Goal: Use online tool/utility: Utilize a website feature to perform a specific function

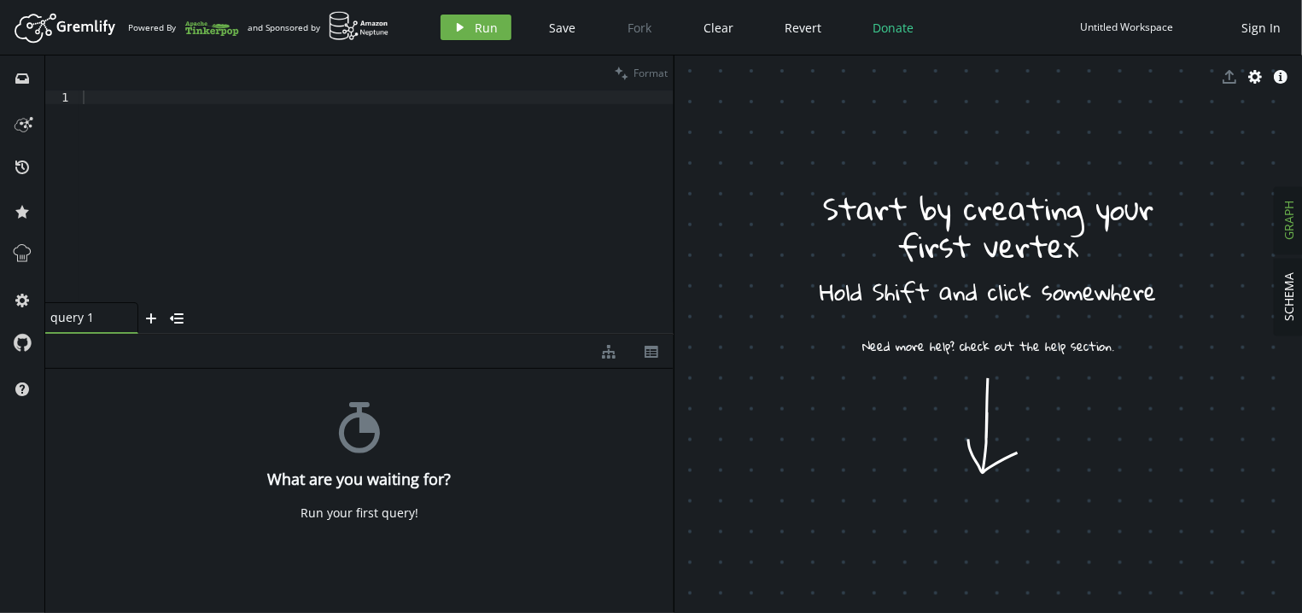
click at [278, 179] on div at bounding box center [376, 210] width 594 height 239
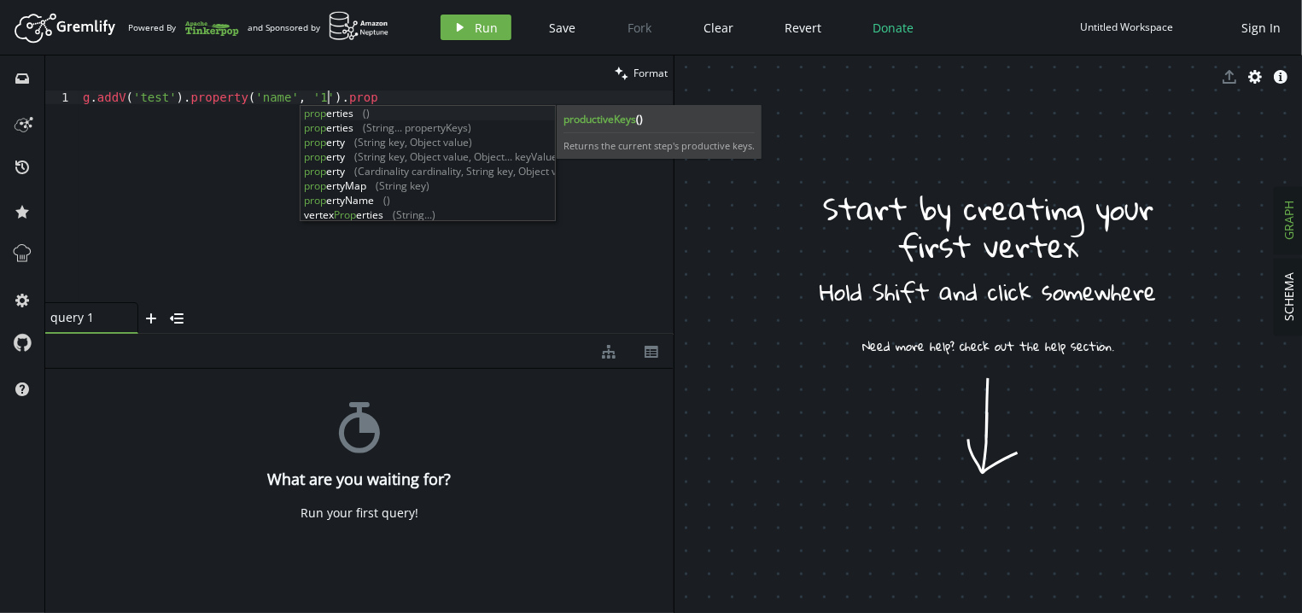
scroll to position [0, 255]
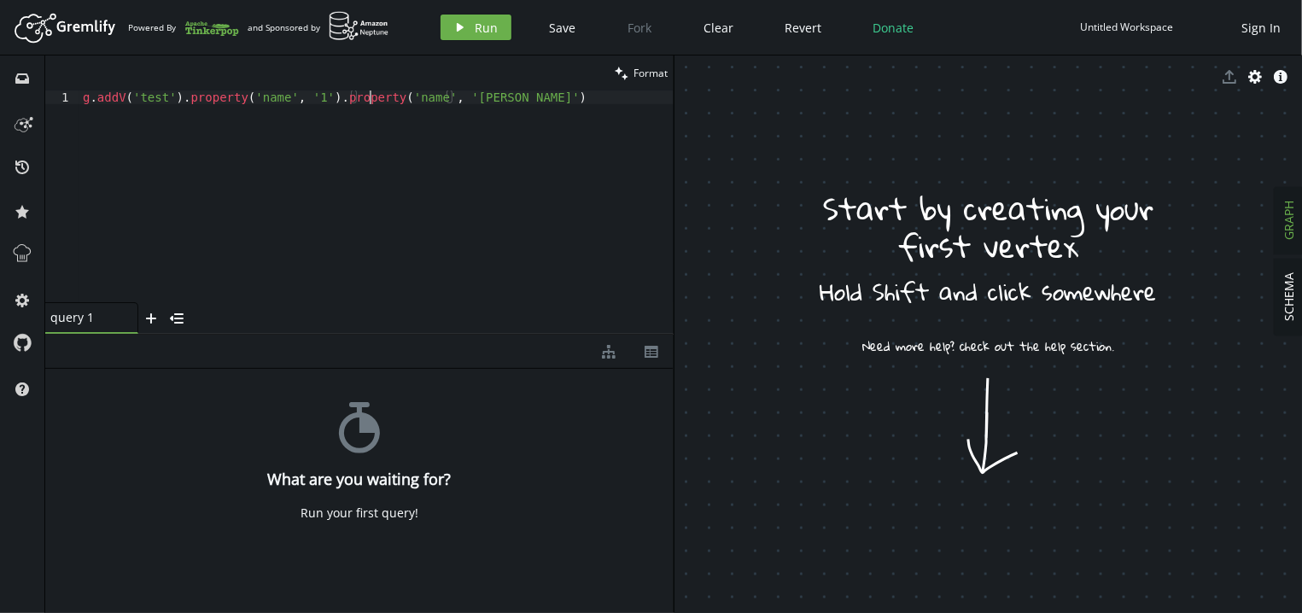
click at [369, 95] on div "g . addV ( 'test' ) . property ( 'name' , '1' ) . property ( 'name' , '[PERSON_…" at bounding box center [376, 210] width 594 height 239
click at [474, 23] on button "play Run" at bounding box center [476, 28] width 71 height 26
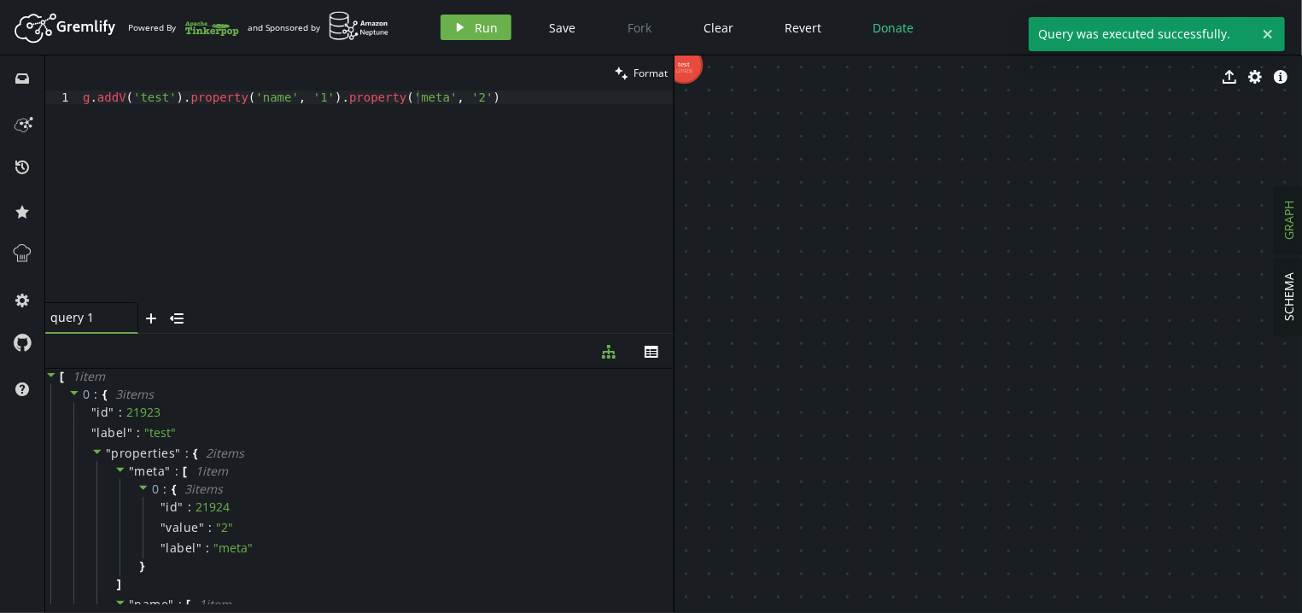
click at [688, 70] on div "export cog info-sign" at bounding box center [989, 77] width 629 height 43
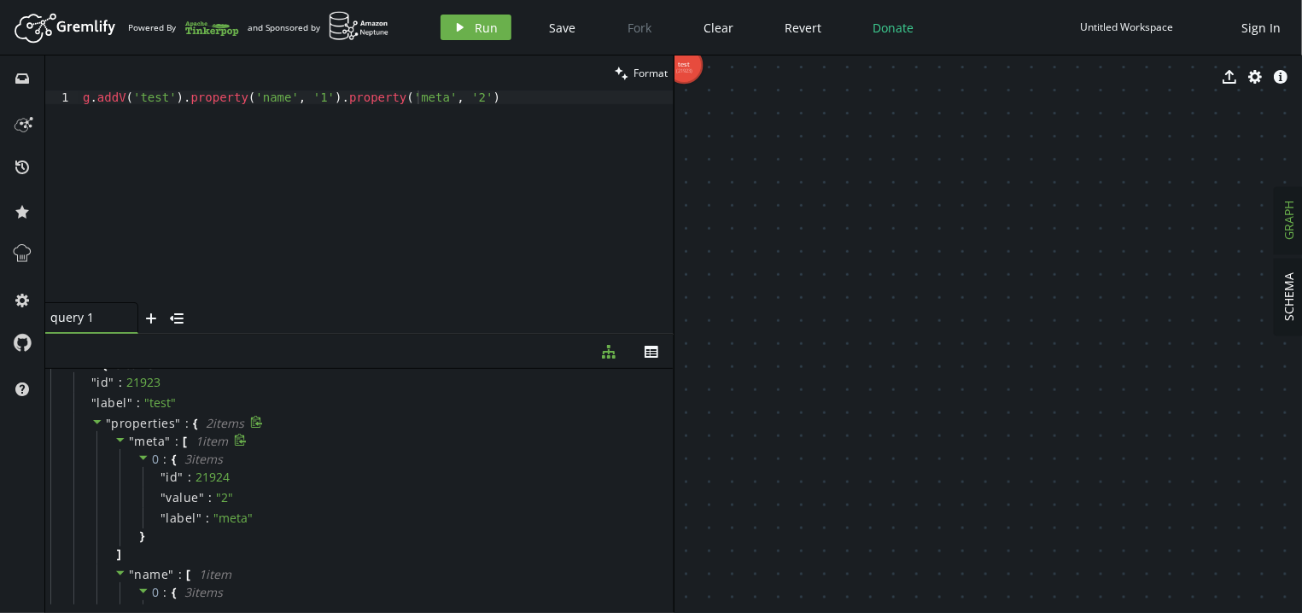
scroll to position [0, 0]
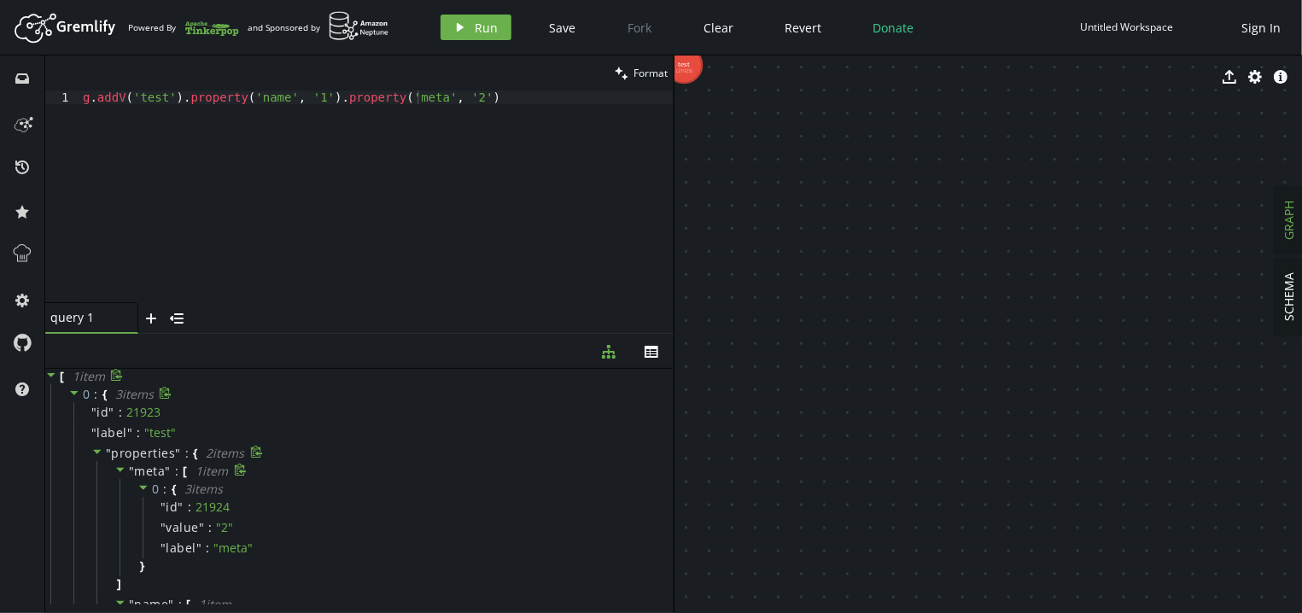
click at [117, 472] on icon at bounding box center [120, 470] width 12 height 12
click at [117, 472] on icon at bounding box center [118, 470] width 4 height 9
click at [464, 107] on div "g . addV ( 'test' ) . property ( 'name' , '1' ) . property ( 'meta' , '2' )" at bounding box center [376, 210] width 594 height 239
drag, startPoint x: 464, startPoint y: 107, endPoint x: 317, endPoint y: 99, distance: 147.1
click at [317, 99] on div "g . addV ( 'test' ) . property ( 'name' , '1' ) . property ( 'meta' , '2' )" at bounding box center [376, 210] width 594 height 239
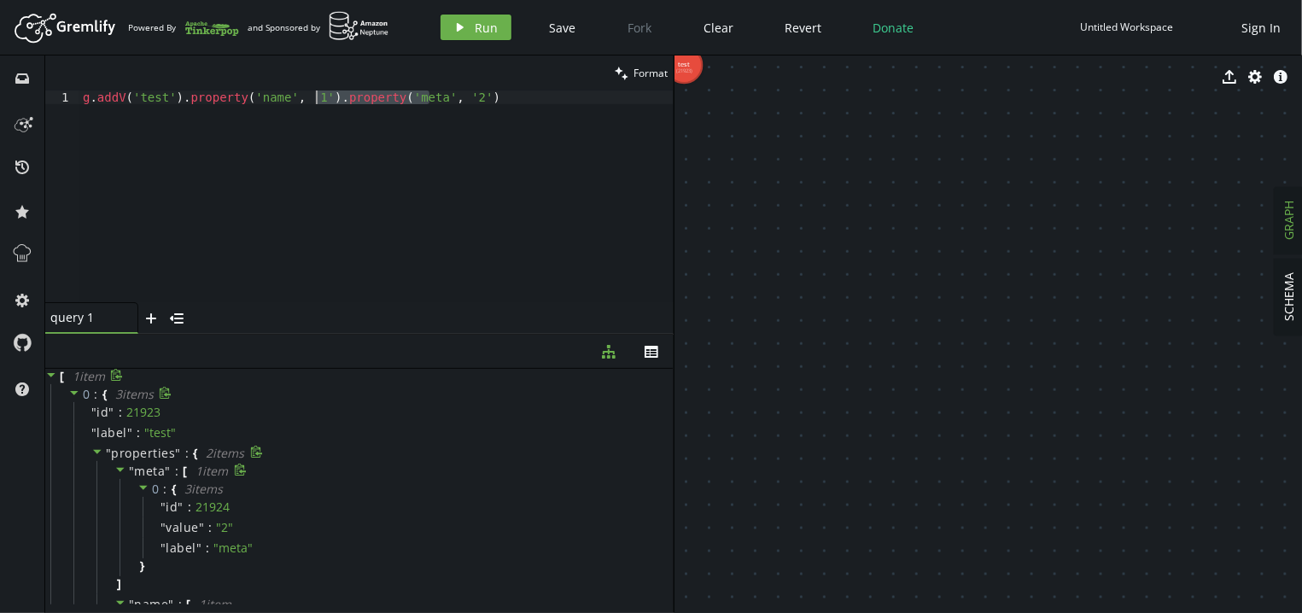
click at [317, 99] on div "g . addV ( 'test' ) . property ( 'name' , '1' ) . property ( 'meta' , '2' )" at bounding box center [376, 197] width 594 height 212
drag, startPoint x: 456, startPoint y: 95, endPoint x: 104, endPoint y: 99, distance: 351.9
click at [104, 99] on div "g . addV ( 'test' ) . property ( 'name' , '1' ) . property ( 'meta' , '2' )" at bounding box center [376, 210] width 594 height 239
click at [104, 99] on div "g . addV ( 'test' ) . property ( 'name' , '1' ) . property ( 'meta' , '2' )" at bounding box center [376, 197] width 594 height 212
click at [104, 99] on div "g . addV ( 'test' ) . property ( 'name' , '1' ) . property ( 'meta' , '2' )" at bounding box center [376, 210] width 594 height 239
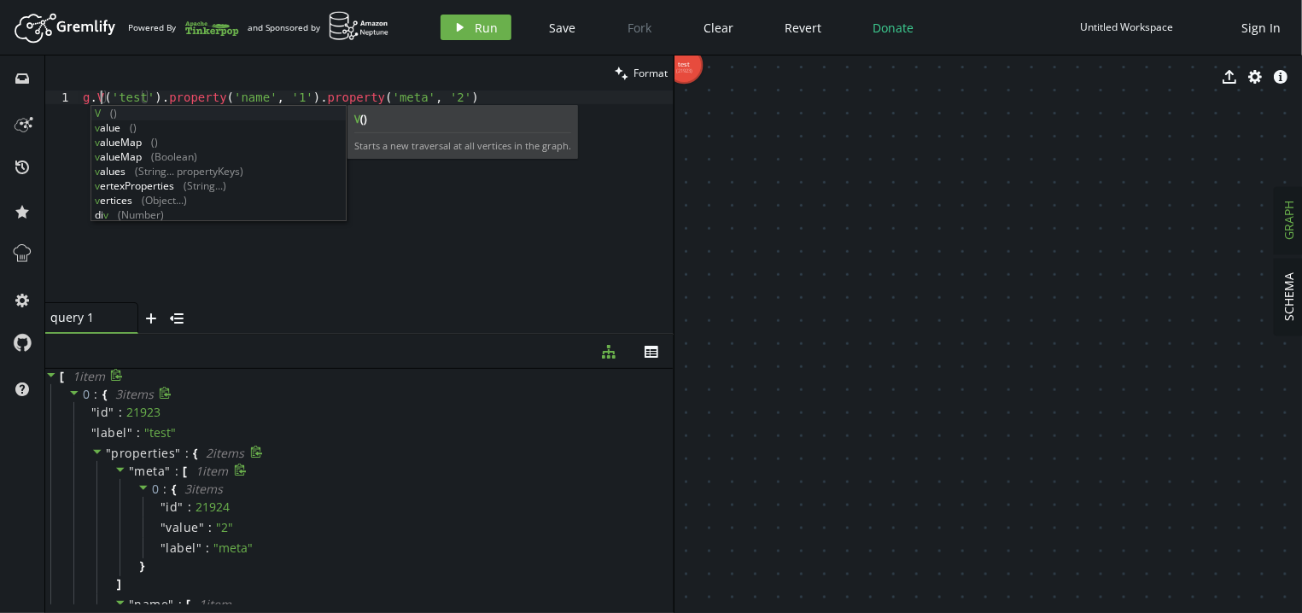
scroll to position [0, 17]
click at [183, 97] on div "g . V ( 'test' ) . property ( 'name' , '1' ) . property ( 'meta' , '2' )" at bounding box center [376, 210] width 594 height 239
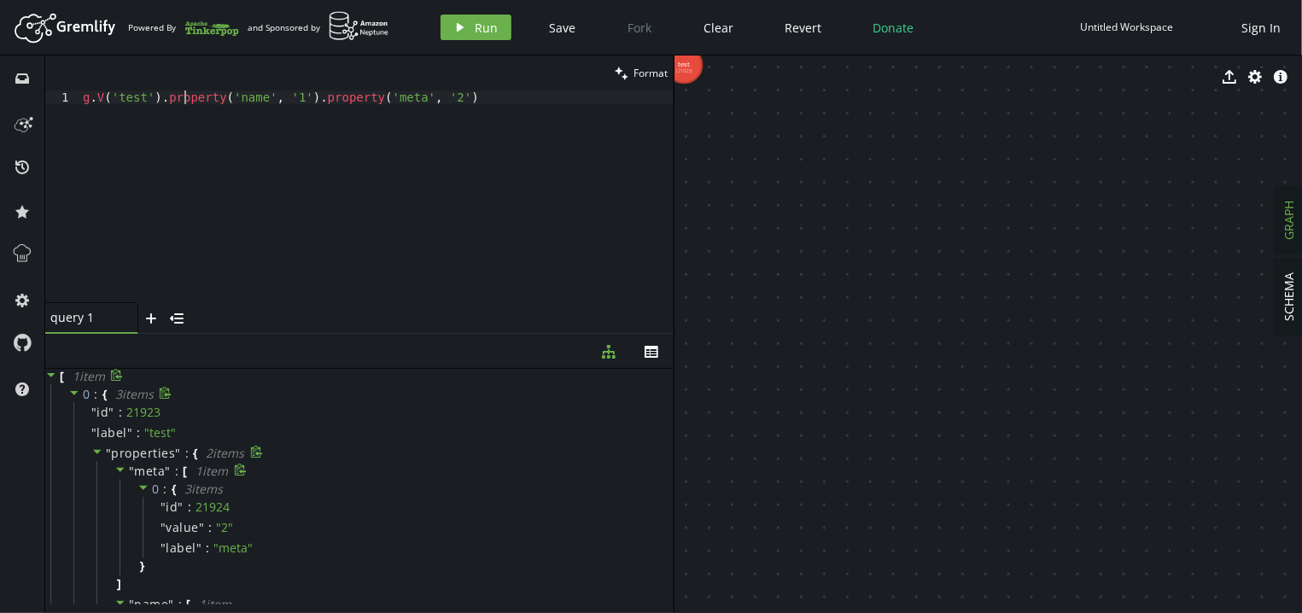
click at [183, 97] on div "g . V ( 'test' ) . property ( 'name' , '1' ) . property ( 'meta' , '2' )" at bounding box center [376, 210] width 594 height 239
click at [273, 101] on div "g . V ( 'test' ) . property ( 'name' , '1' ) . property ( 'meta' , '2' )" at bounding box center [376, 210] width 594 height 239
click at [479, 26] on span "Run" at bounding box center [487, 28] width 23 height 16
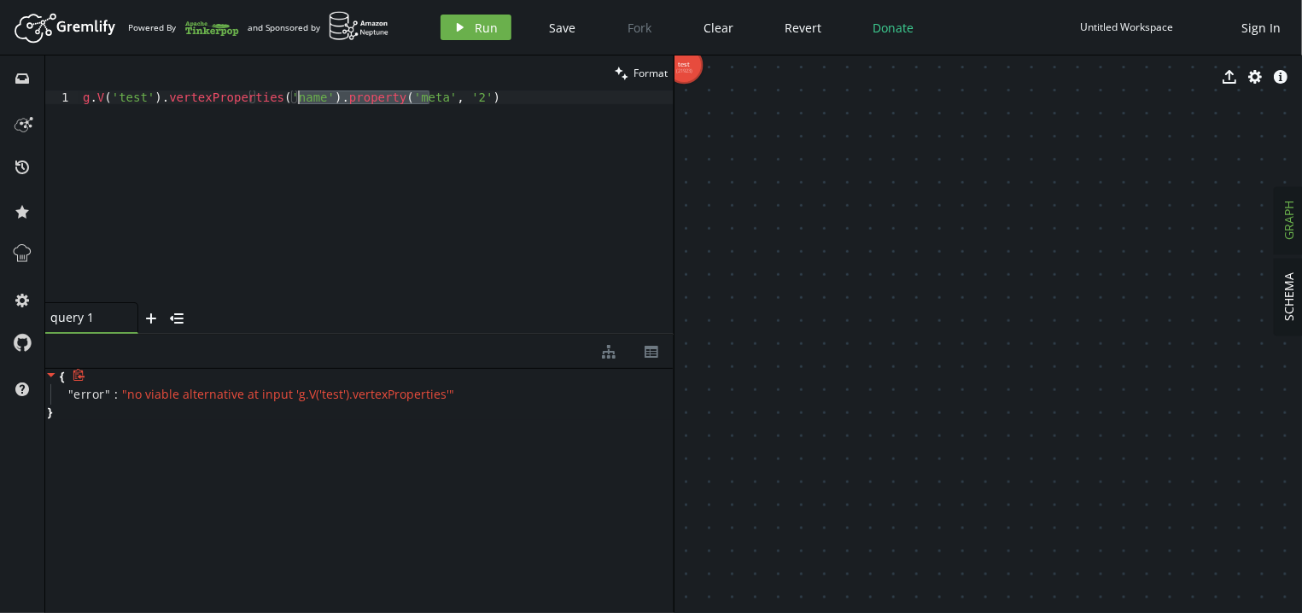
drag, startPoint x: 442, startPoint y: 102, endPoint x: 297, endPoint y: 97, distance: 144.4
click at [297, 97] on div "g . V ( 'test' ) . vertexProperties ( 'name' ) . property ( 'meta' , '2' )" at bounding box center [376, 210] width 594 height 239
click at [477, 24] on span "Run" at bounding box center [487, 28] width 23 height 16
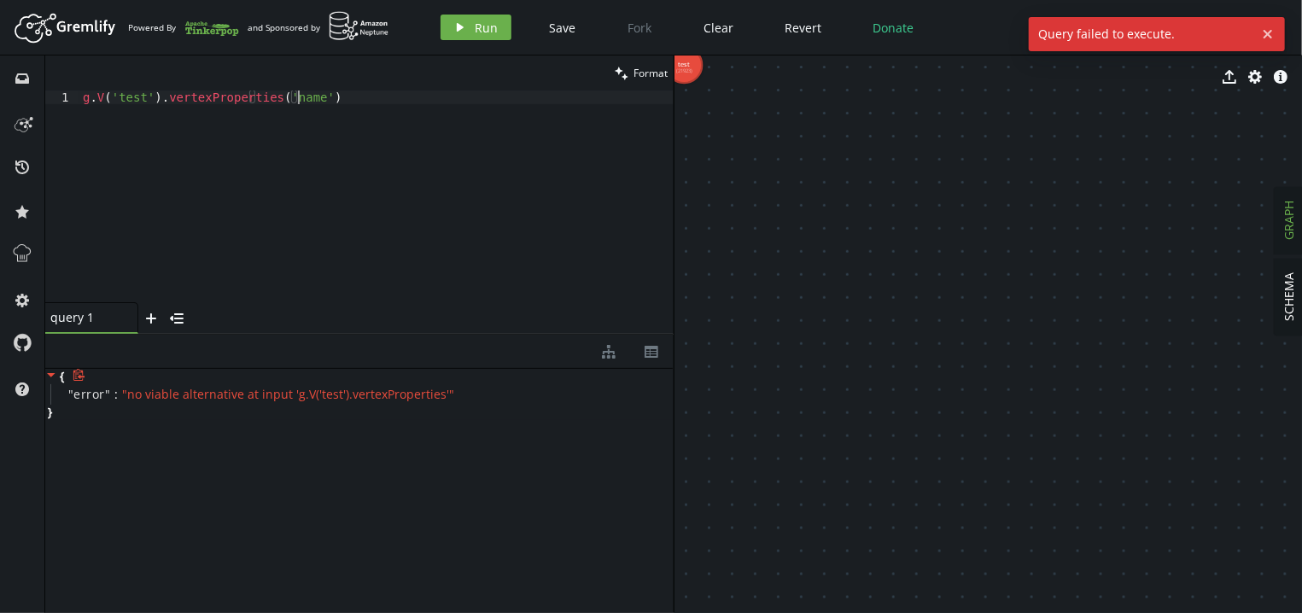
click at [403, 105] on div "g . V ( 'test' ) . vertexProperties ( 'name' )" at bounding box center [376, 210] width 594 height 239
click at [297, 92] on div "g . V ( 'test' ) . vertexProperties ( 'name' ) . property ( 'meta' , '2' )" at bounding box center [376, 197] width 594 height 212
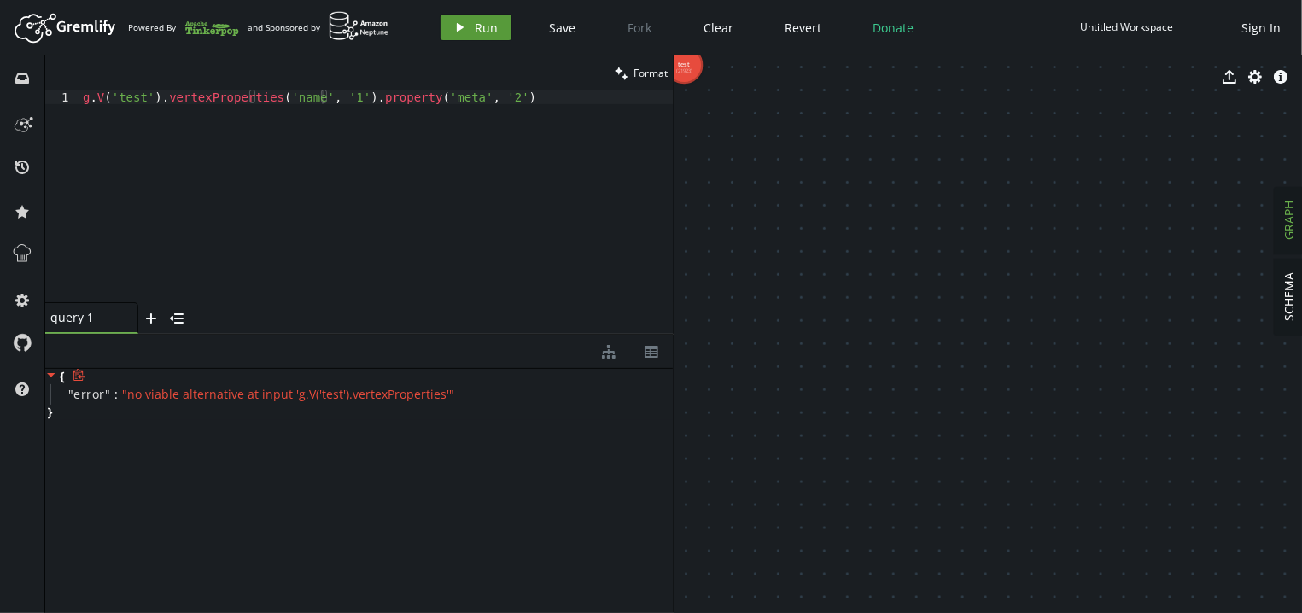
click at [469, 31] on button "play Run" at bounding box center [476, 28] width 71 height 26
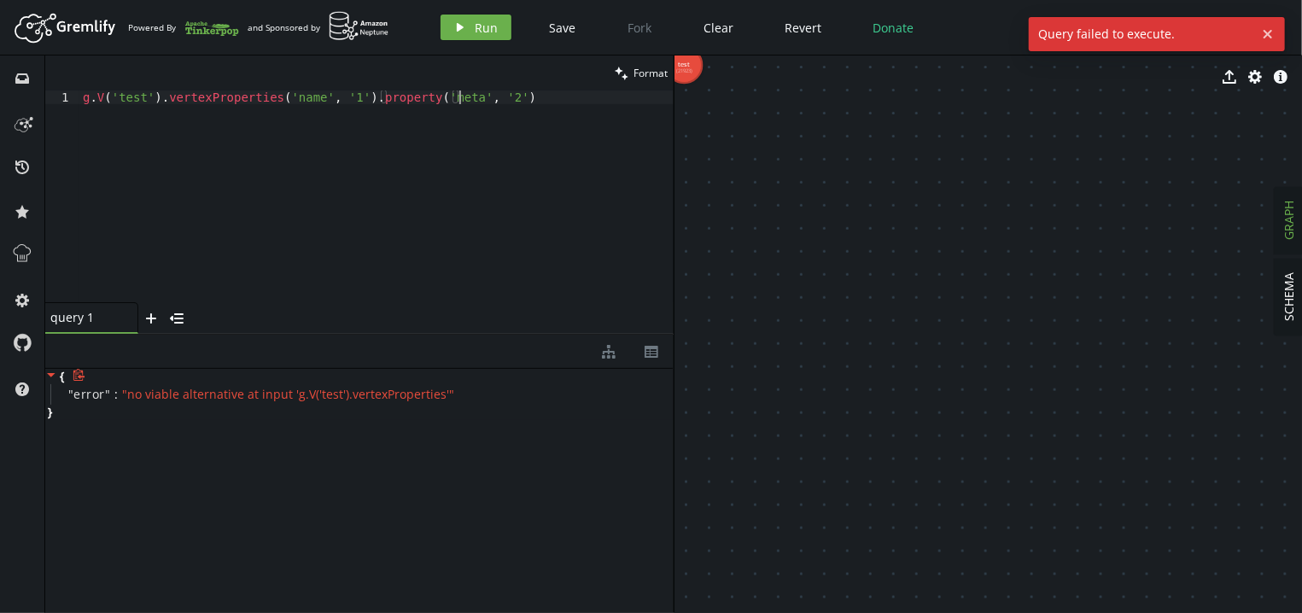
click at [476, 93] on div "g . V ( 'test' ) . vertexProperties ( 'name' , '1' ) . property ( 'meta' , '2' )" at bounding box center [376, 210] width 594 height 239
click at [231, 97] on div "g . V ( 'test' ) . vertexProperties ( 'name' , '1' ) . property ( 'meta' , '2' )" at bounding box center [376, 210] width 594 height 239
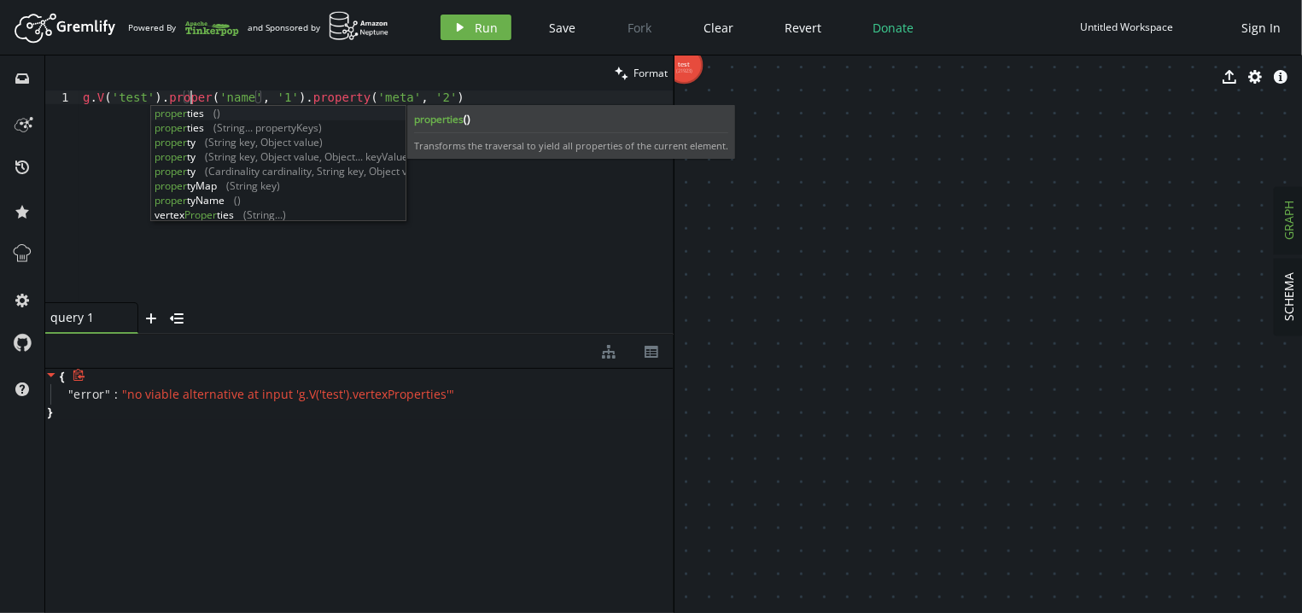
scroll to position [0, 107]
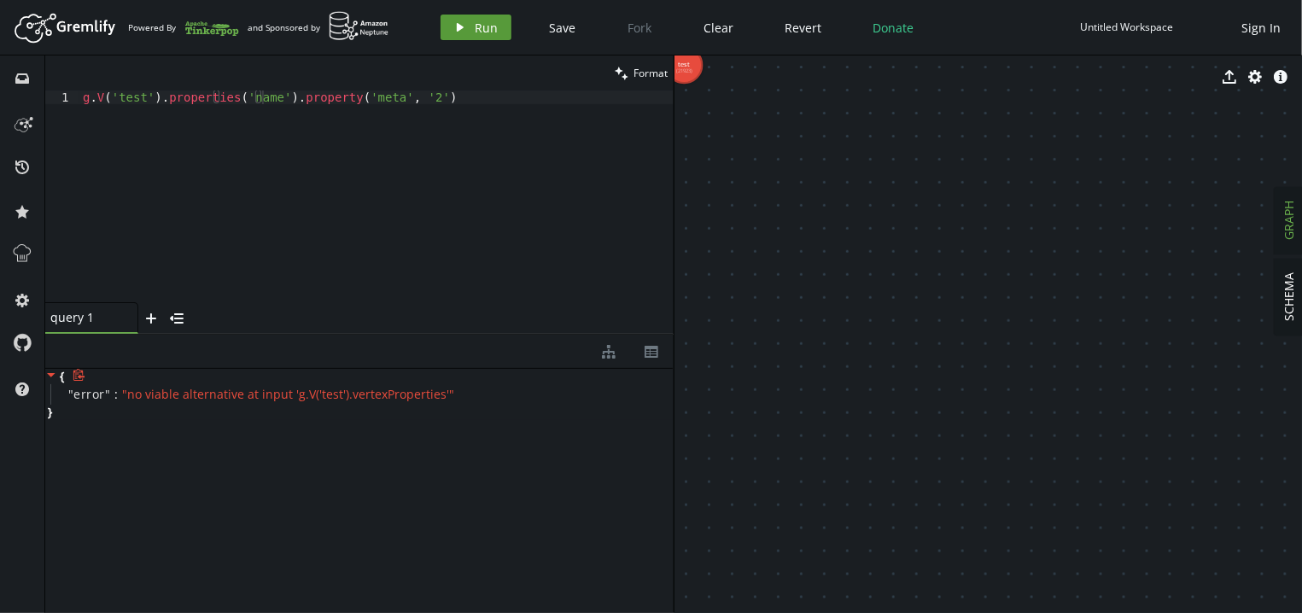
click at [467, 40] on button "play Run" at bounding box center [476, 28] width 71 height 26
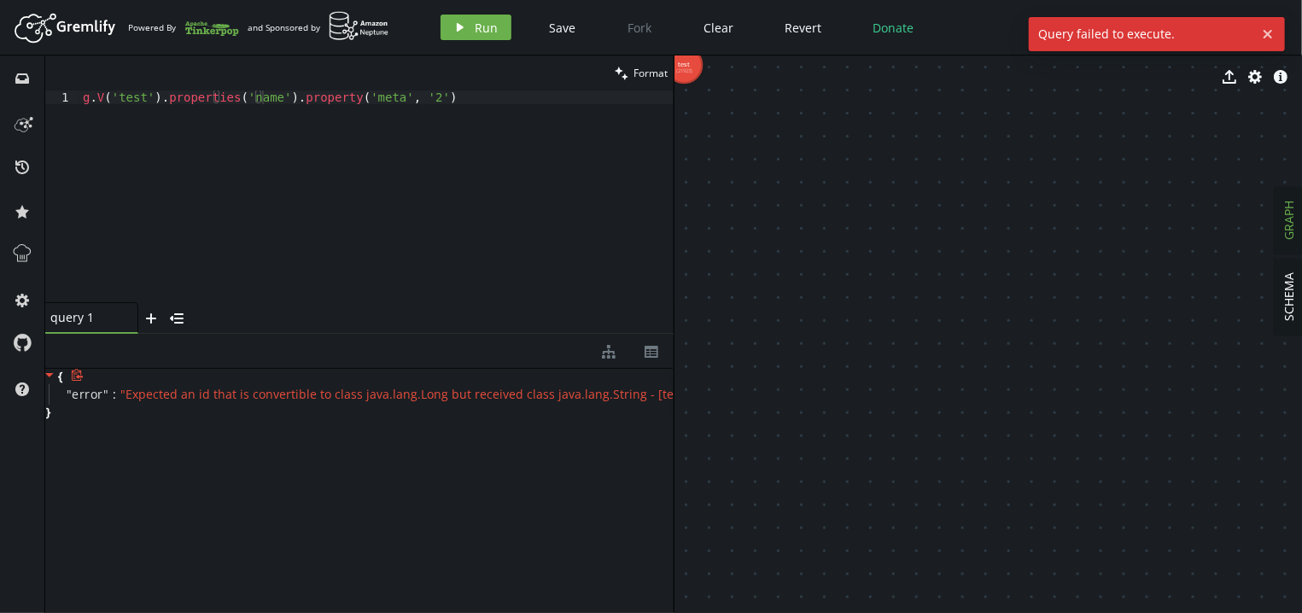
scroll to position [0, 0]
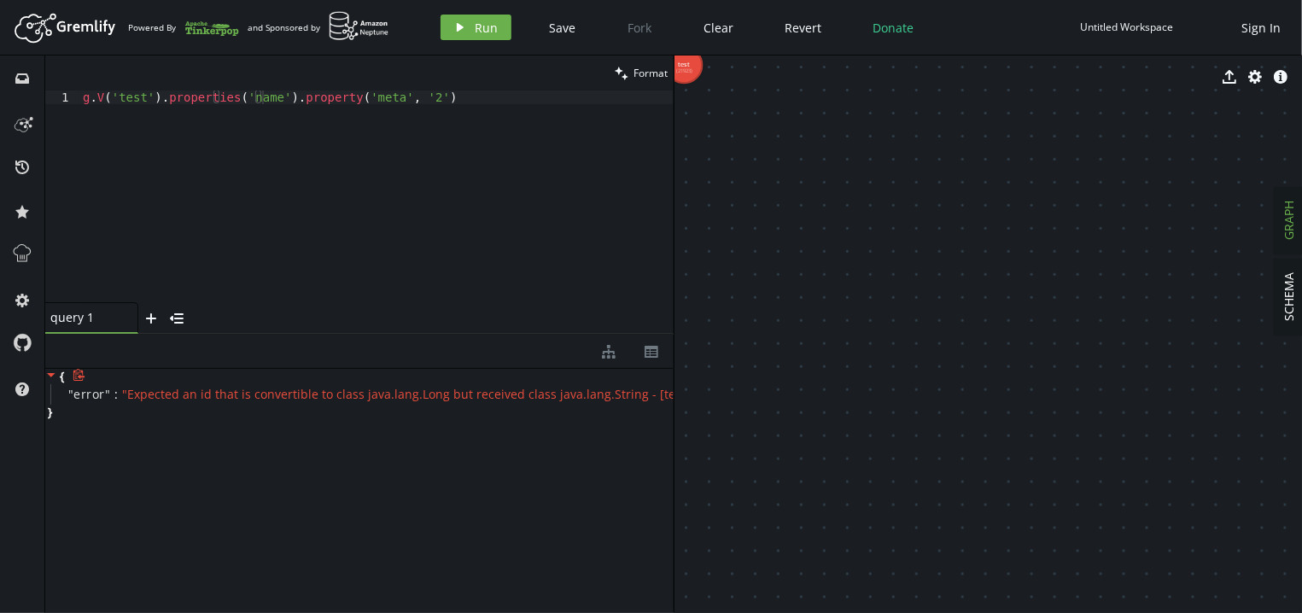
click at [309, 96] on div "g . V ( 'test' ) . properties ( 'name' ) . property ( 'meta' , '2' )" at bounding box center [376, 210] width 594 height 239
drag, startPoint x: 309, startPoint y: 96, endPoint x: 422, endPoint y: 104, distance: 113.1
click at [422, 104] on div "g . V ( 'test' ) . properties ( 'name' ) . property ( 'meta' , '2' )" at bounding box center [376, 210] width 594 height 239
click at [465, 35] on button "play Run" at bounding box center [476, 28] width 71 height 26
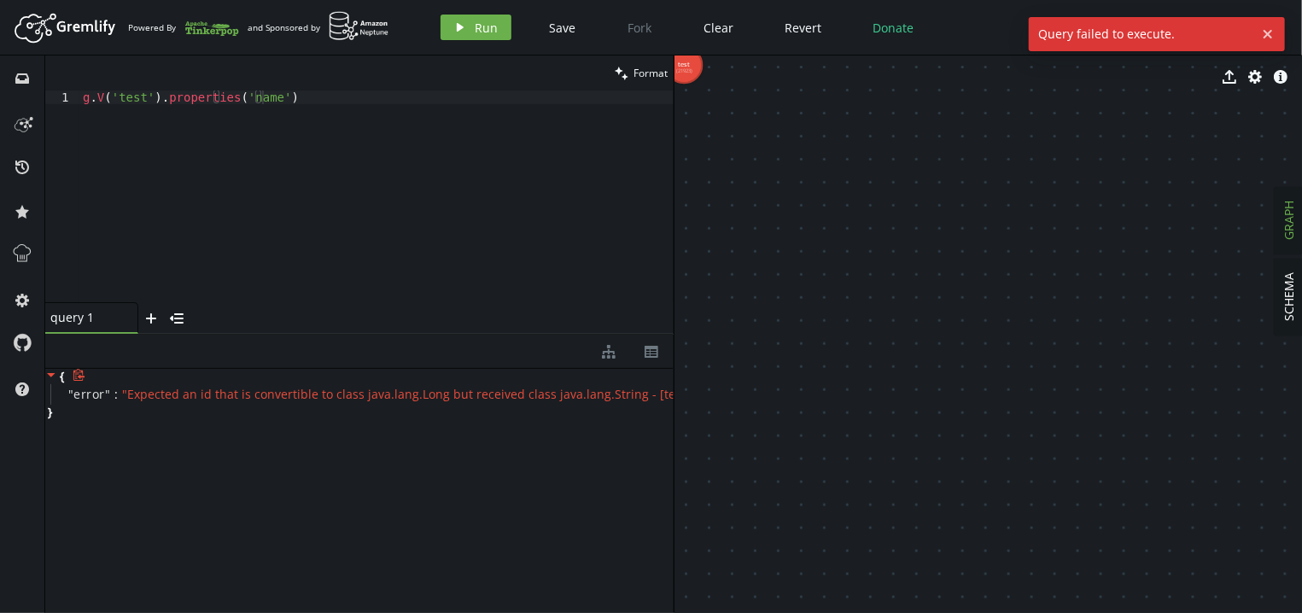
click at [383, 91] on div "g . V ( 'test' ) . properties ( 'name' )" at bounding box center [376, 210] width 594 height 239
click at [281, 106] on div "g . V ( 'test' ) . properties ( 'name' )" at bounding box center [376, 210] width 594 height 239
click at [121, 97] on div "g . V ( 'test' ) . properties ( 'name' )" at bounding box center [376, 210] width 594 height 239
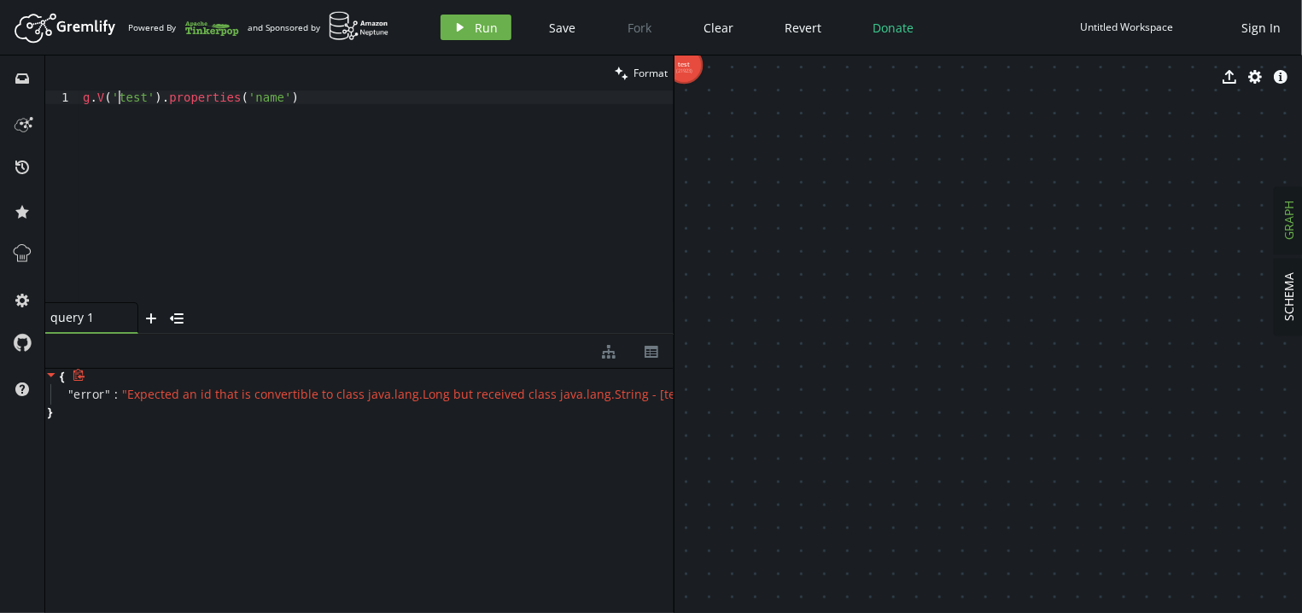
click at [121, 97] on div "g . V ( 'test' ) . properties ( 'name' )" at bounding box center [376, 210] width 594 height 239
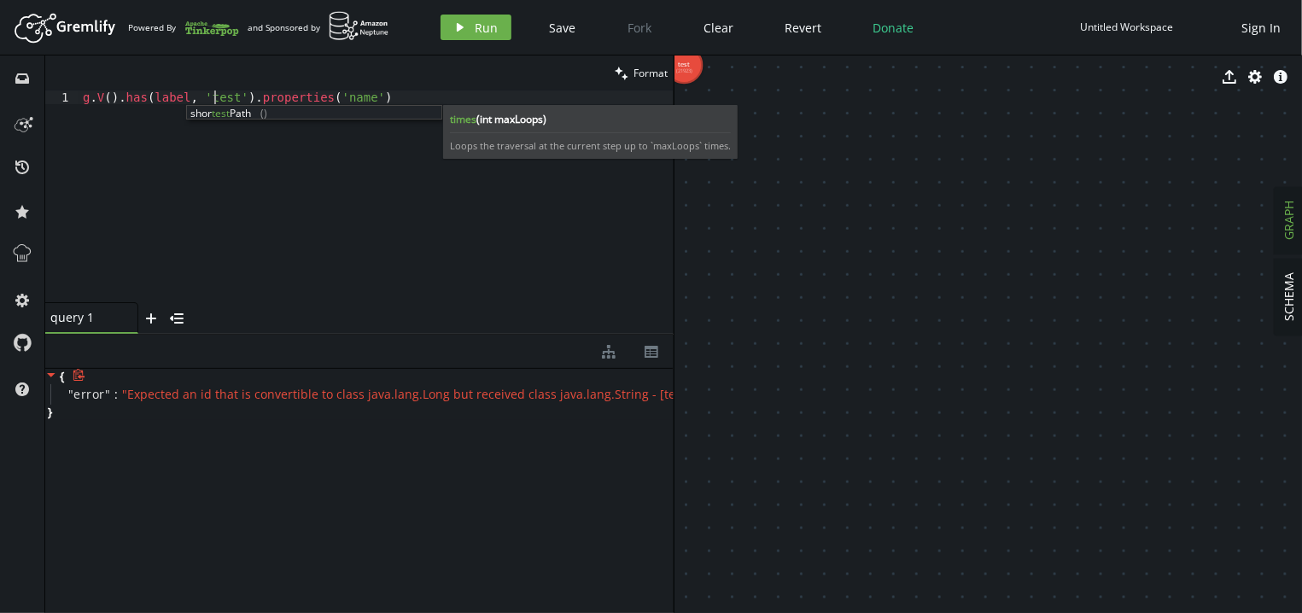
scroll to position [0, 138]
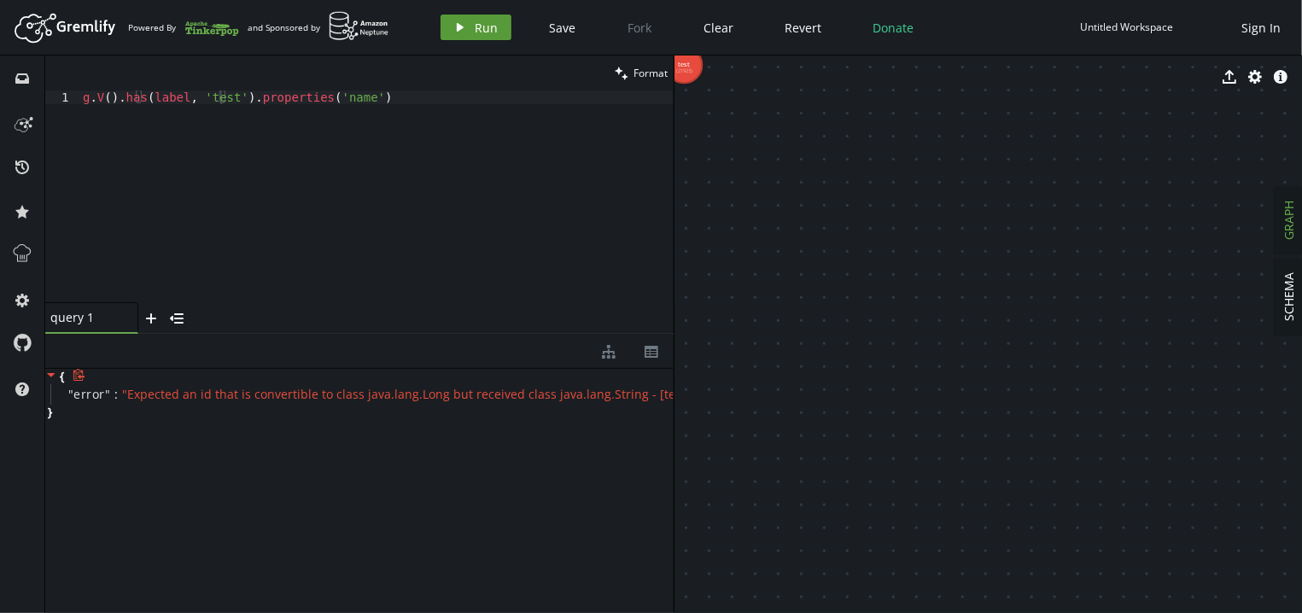
click at [460, 32] on icon "play" at bounding box center [460, 27] width 14 height 14
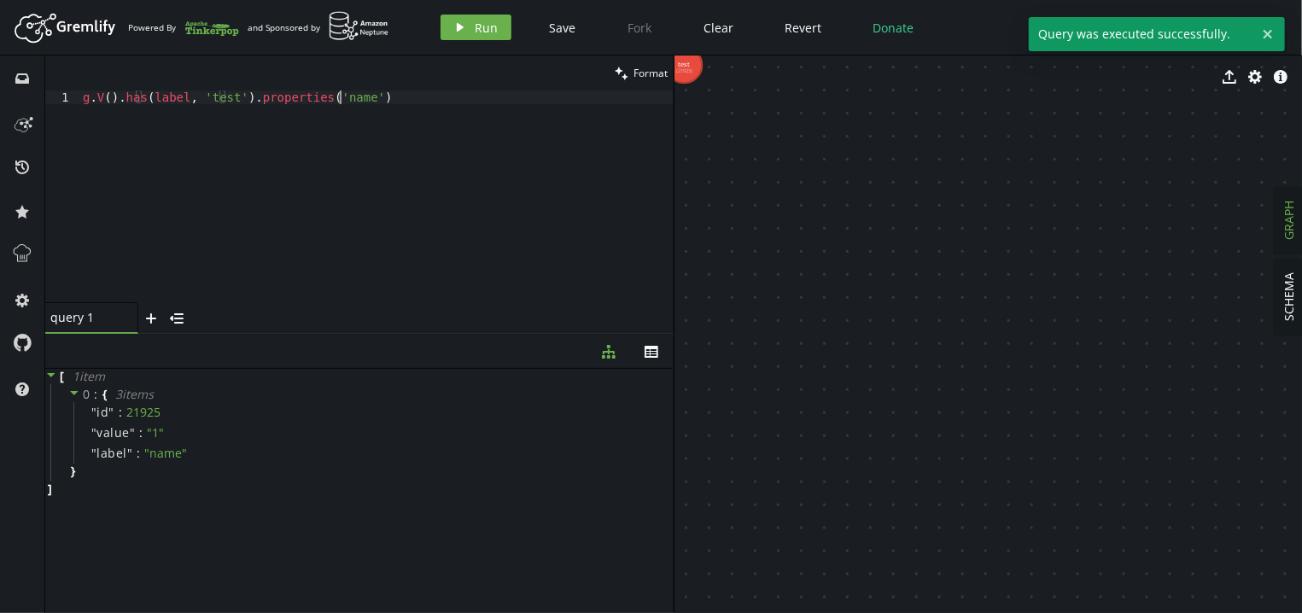
click at [388, 98] on div "g . V ( ) . has ( label , 'test' ) . properties ( 'name' )" at bounding box center [376, 210] width 594 height 239
paste textarea "property('meta', '2')"
click at [336, 101] on div "g . V ( ) . has ( label , 'test' ) . properties ( 'name' ) property ( 'meta' , …" at bounding box center [376, 210] width 594 height 239
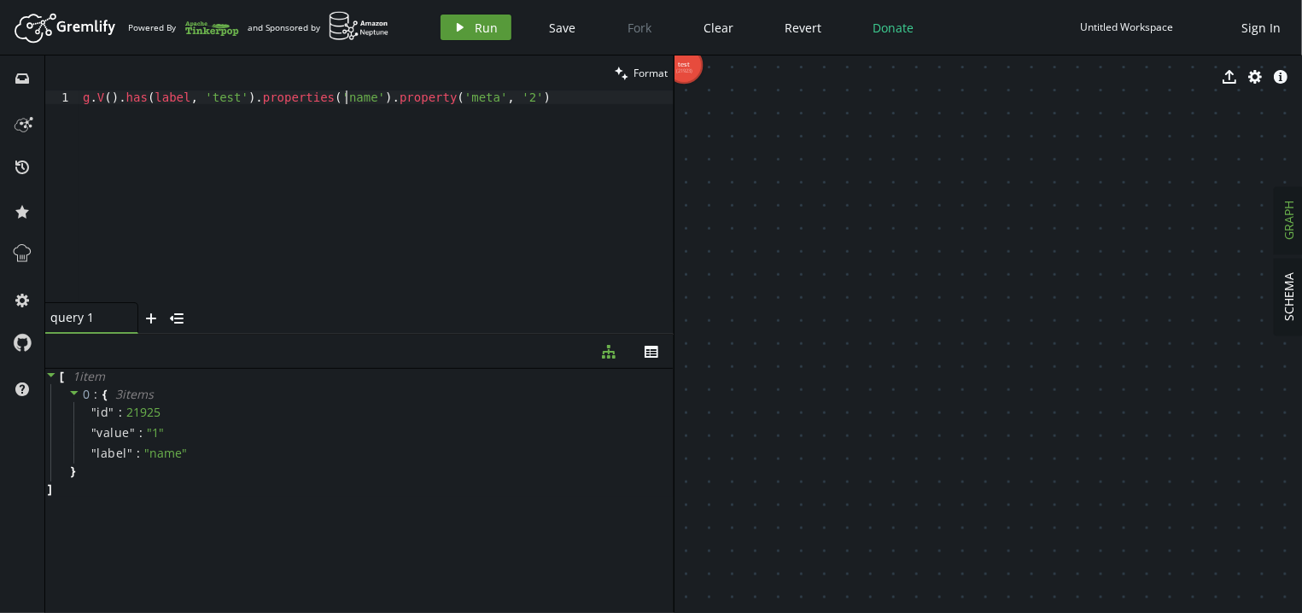
click at [477, 21] on span "Run" at bounding box center [487, 28] width 23 height 16
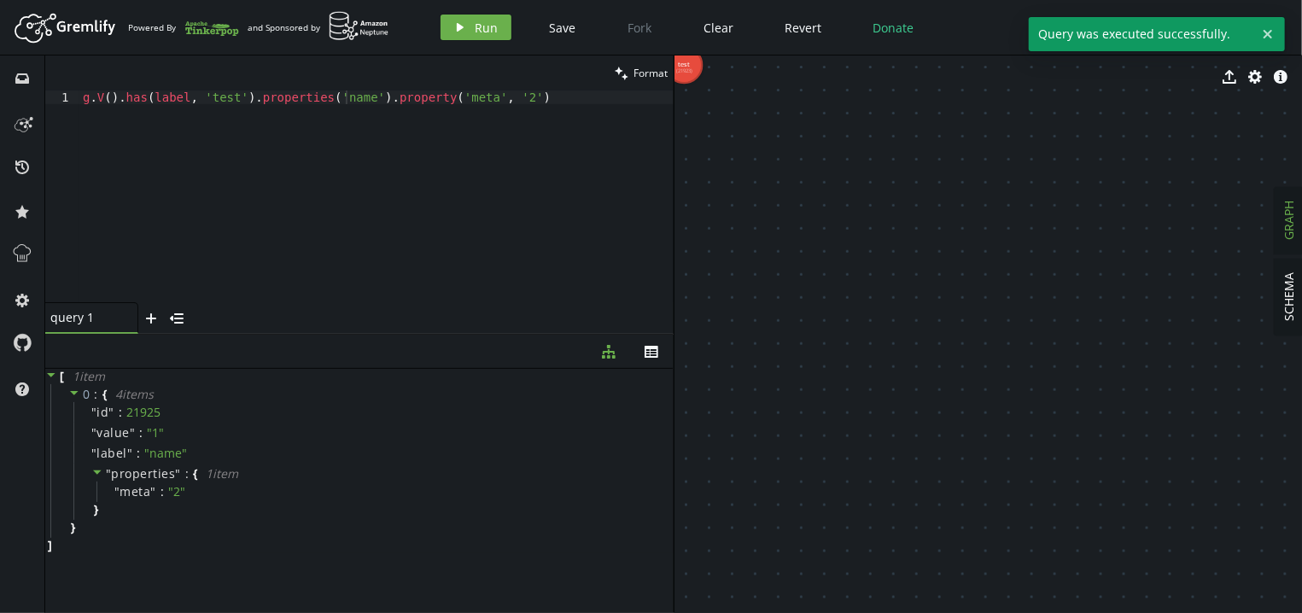
click at [687, 79] on div "export cog info-sign" at bounding box center [989, 77] width 629 height 43
drag, startPoint x: 678, startPoint y: 79, endPoint x: 771, endPoint y: 166, distance: 126.9
click at [771, 166] on div "export cog info-sign test (21923)" at bounding box center [989, 335] width 629 height 558
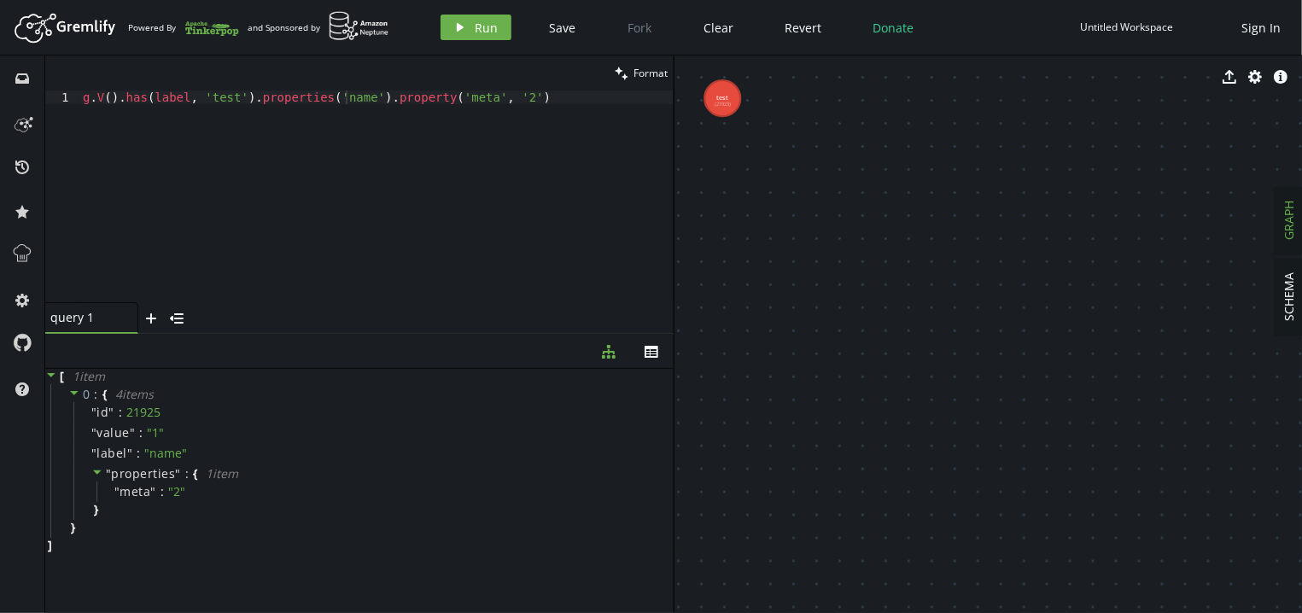
drag, startPoint x: 771, startPoint y: 166, endPoint x: 869, endPoint y: 249, distance: 128.5
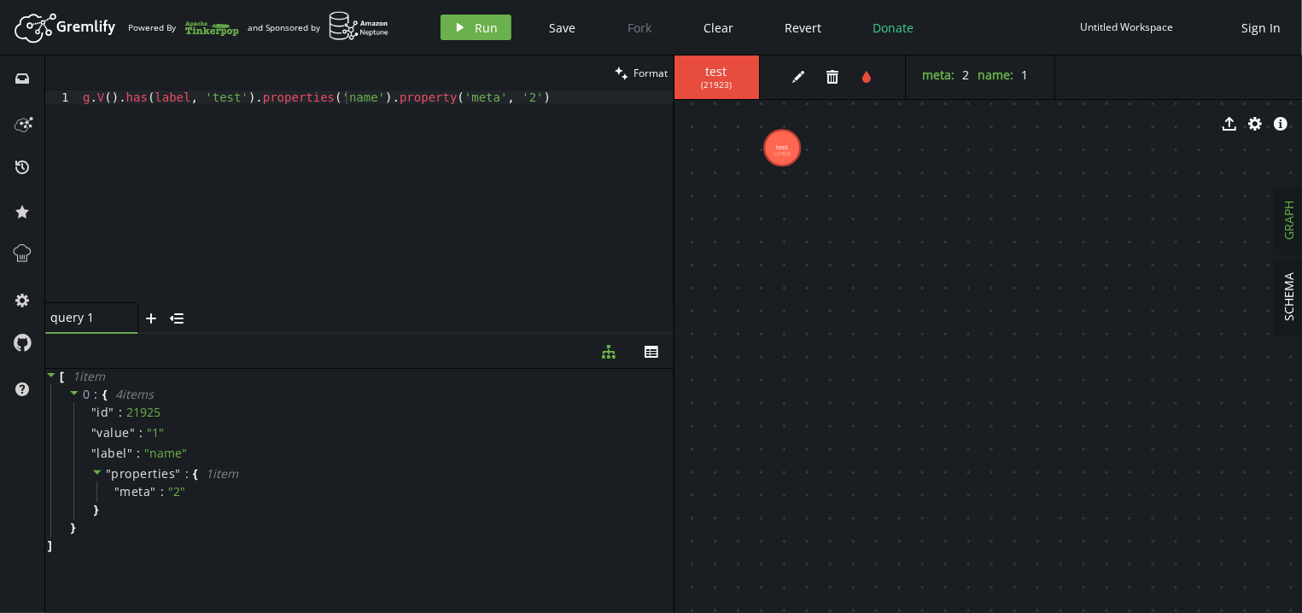
click at [777, 143] on div "export cog info-sign" at bounding box center [989, 123] width 629 height 43
click at [787, 148] on tspan "test" at bounding box center [782, 147] width 12 height 9
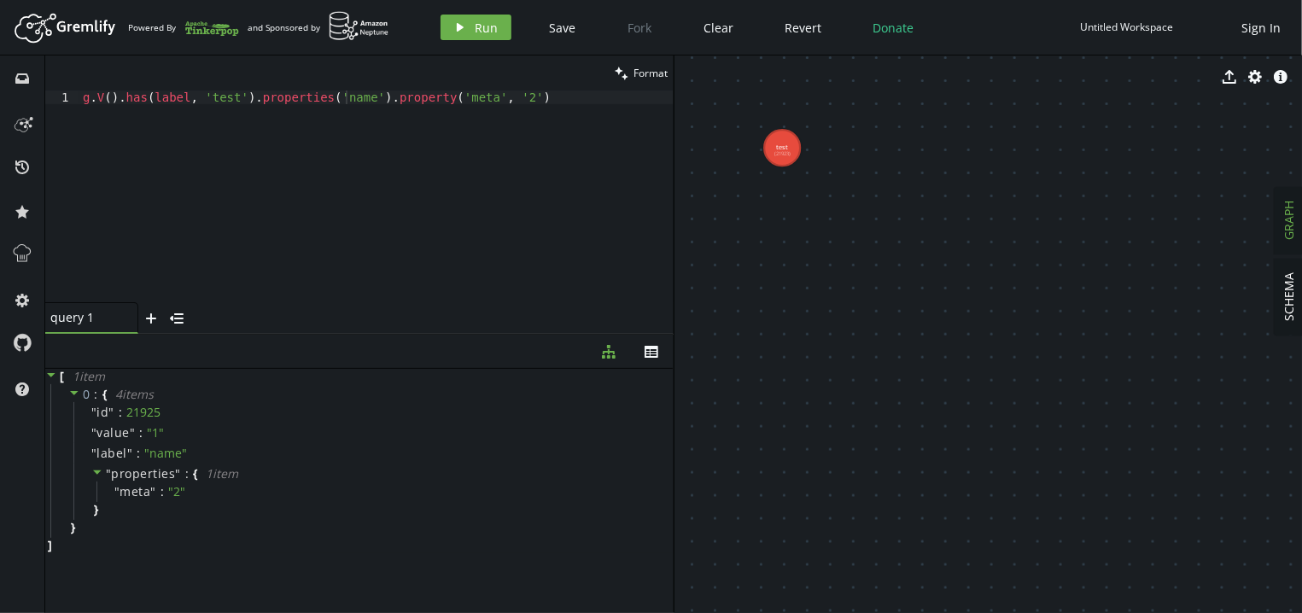
click at [787, 148] on tspan "test" at bounding box center [782, 147] width 12 height 9
click at [777, 149] on tspan "test" at bounding box center [782, 147] width 12 height 9
click at [779, 148] on tspan "test" at bounding box center [782, 147] width 12 height 9
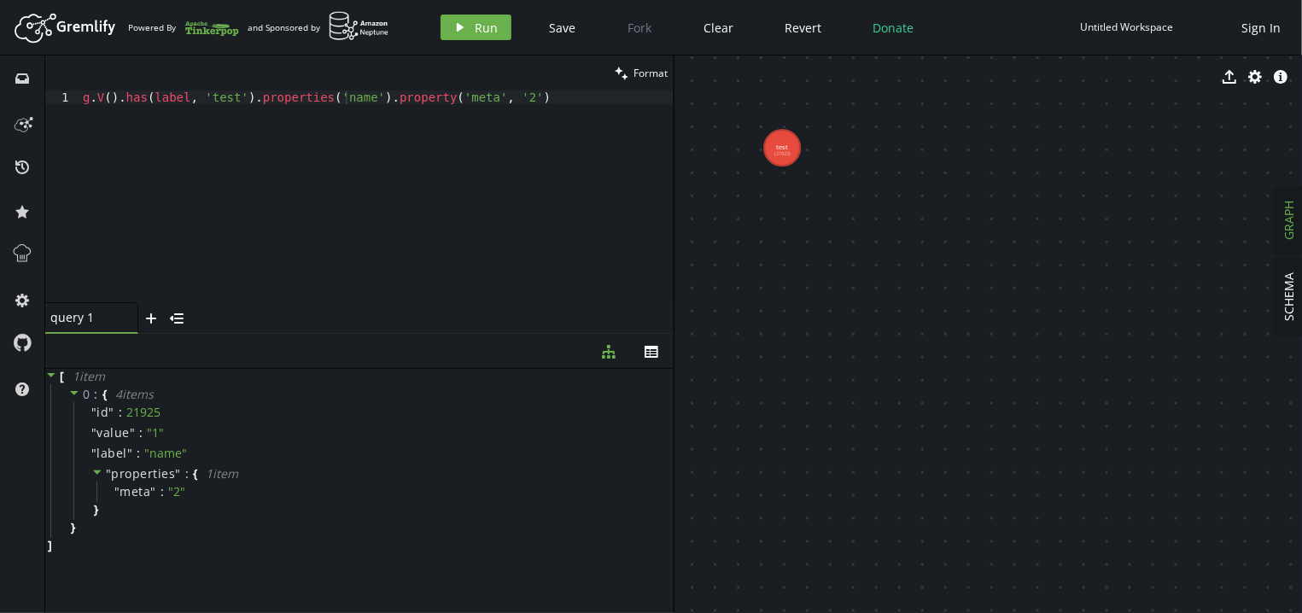
click at [779, 148] on tspan "test" at bounding box center [782, 147] width 12 height 9
click at [779, 148] on tspan "test" at bounding box center [785, 146] width 21 height 17
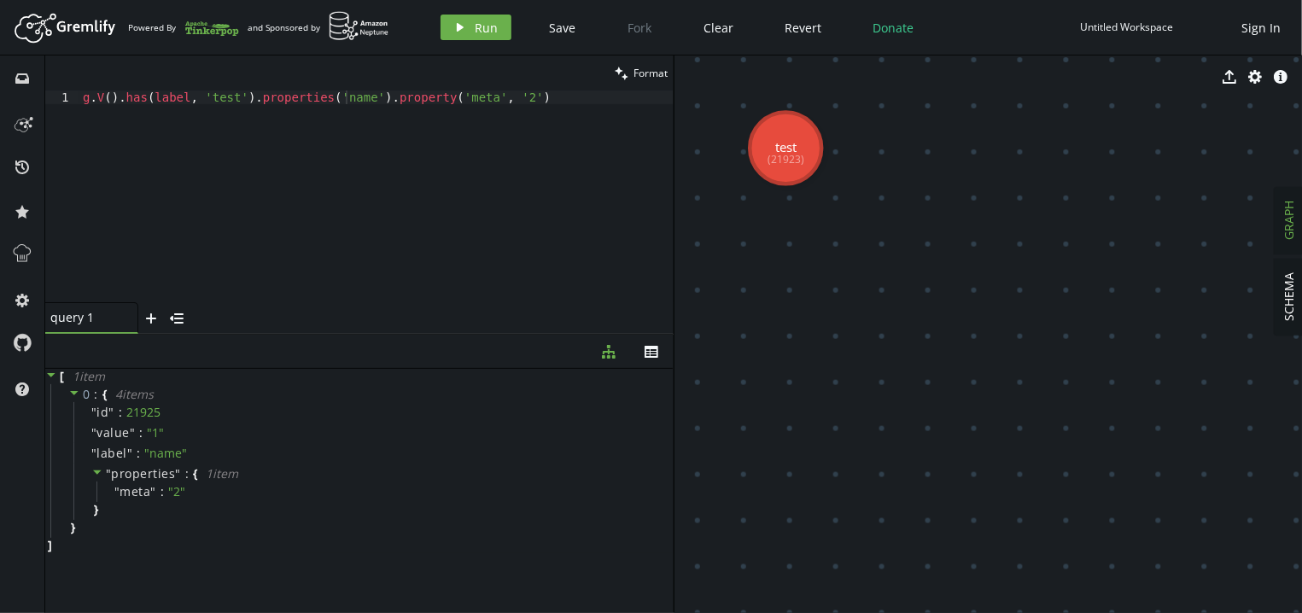
click at [793, 155] on tspan "(21923)" at bounding box center [785, 160] width 37 height 15
click at [494, 139] on div "g . V ( ) . has ( label , 'test' ) . properties ( 'name' ) . property ( 'meta' …" at bounding box center [376, 210] width 594 height 239
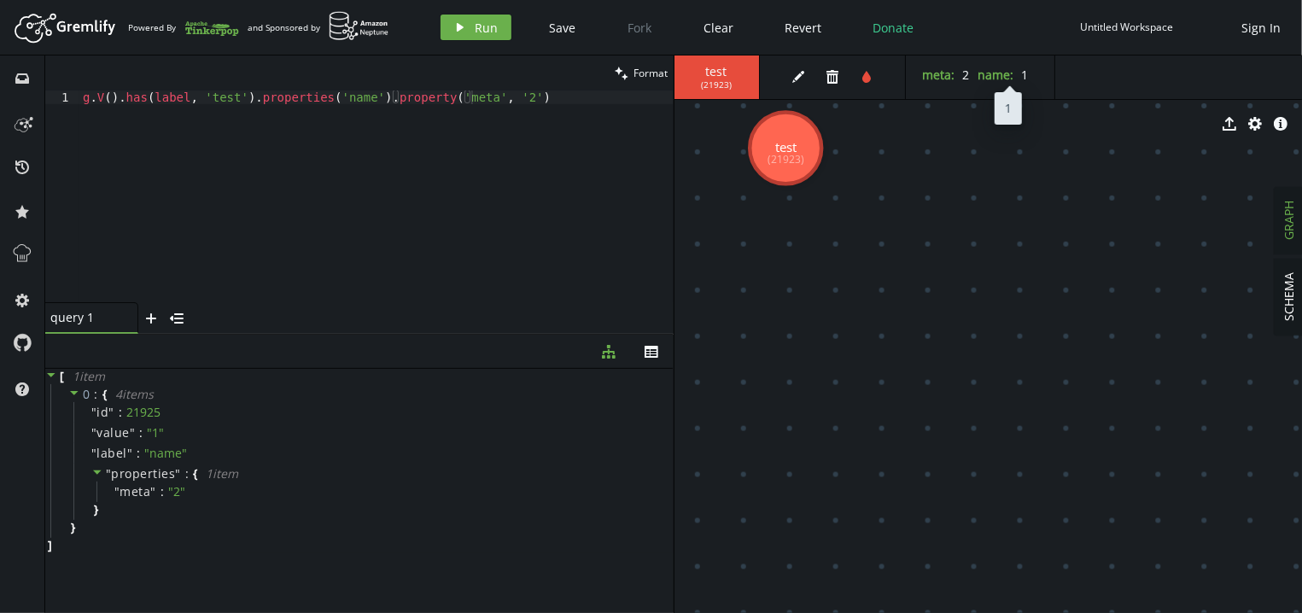
click at [1005, 73] on label "name :" at bounding box center [997, 75] width 36 height 16
click at [1283, 121] on icon "button" at bounding box center [1281, 124] width 14 height 14
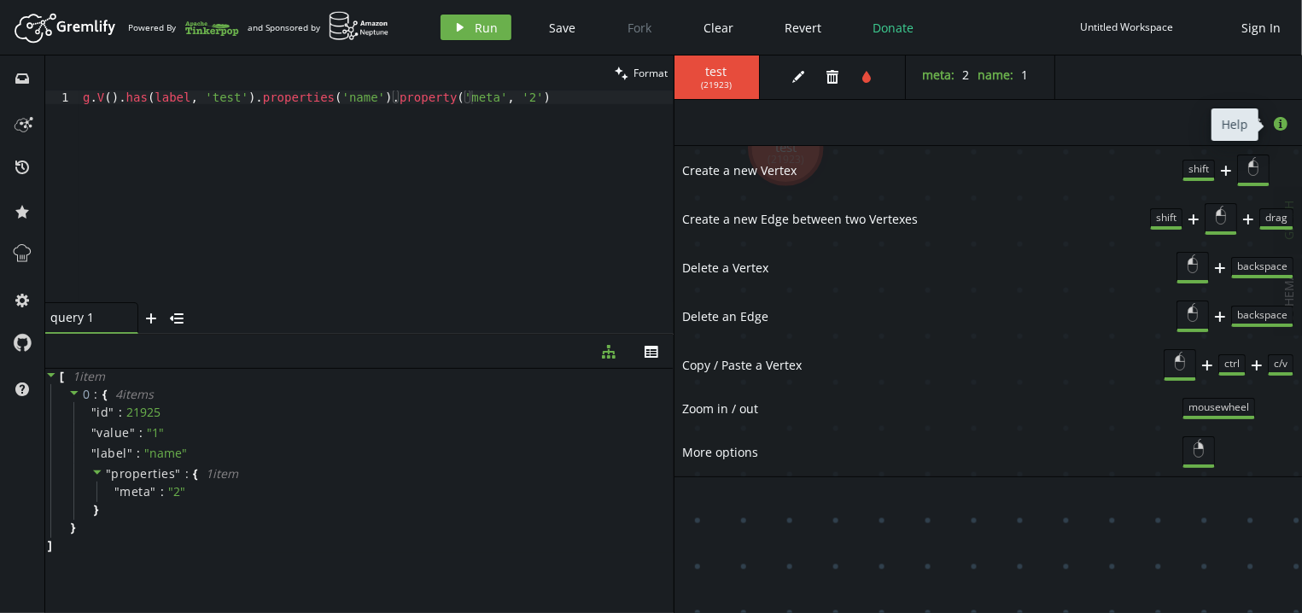
click at [1283, 121] on icon "button" at bounding box center [1281, 124] width 14 height 14
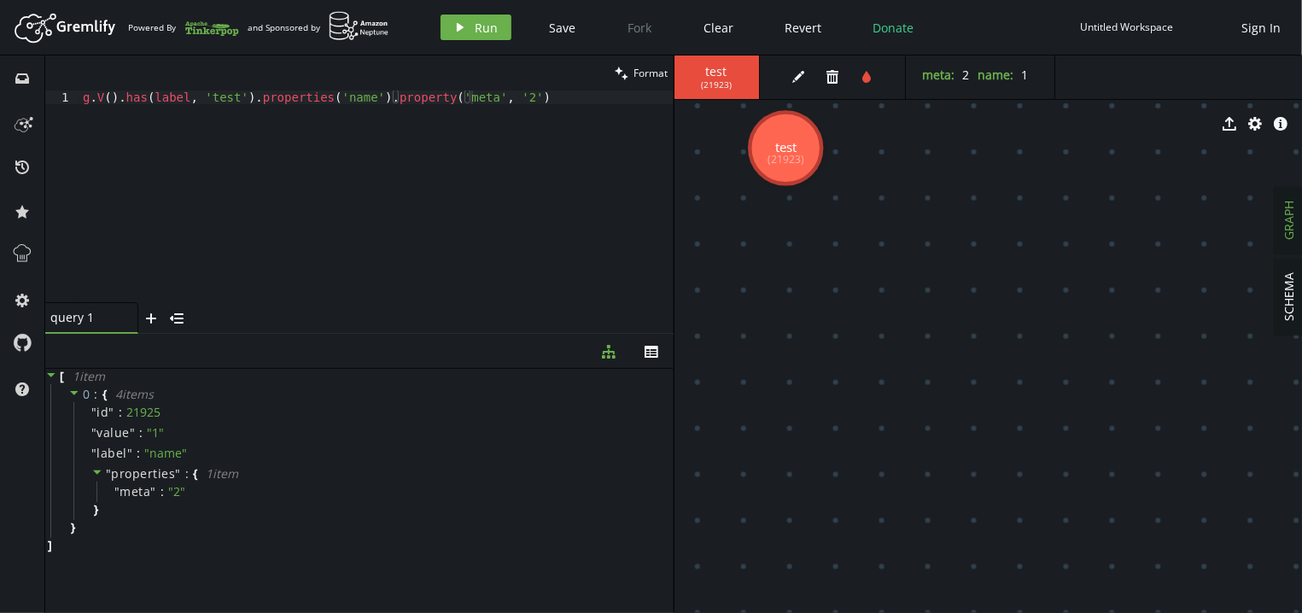
click at [392, 114] on div "g . V ( ) . has ( label , 'test' ) . properties ( 'name' ) . property ( 'meta' …" at bounding box center [376, 210] width 594 height 239
drag, startPoint x: 510, startPoint y: 96, endPoint x: 231, endPoint y: 97, distance: 279.3
click at [231, 97] on div "g . V ( ) . has ( label , 'test' ) . properties ( 'name' ) . property ( 'meta' …" at bounding box center [376, 210] width 594 height 239
click at [471, 32] on button "play Run" at bounding box center [476, 28] width 71 height 26
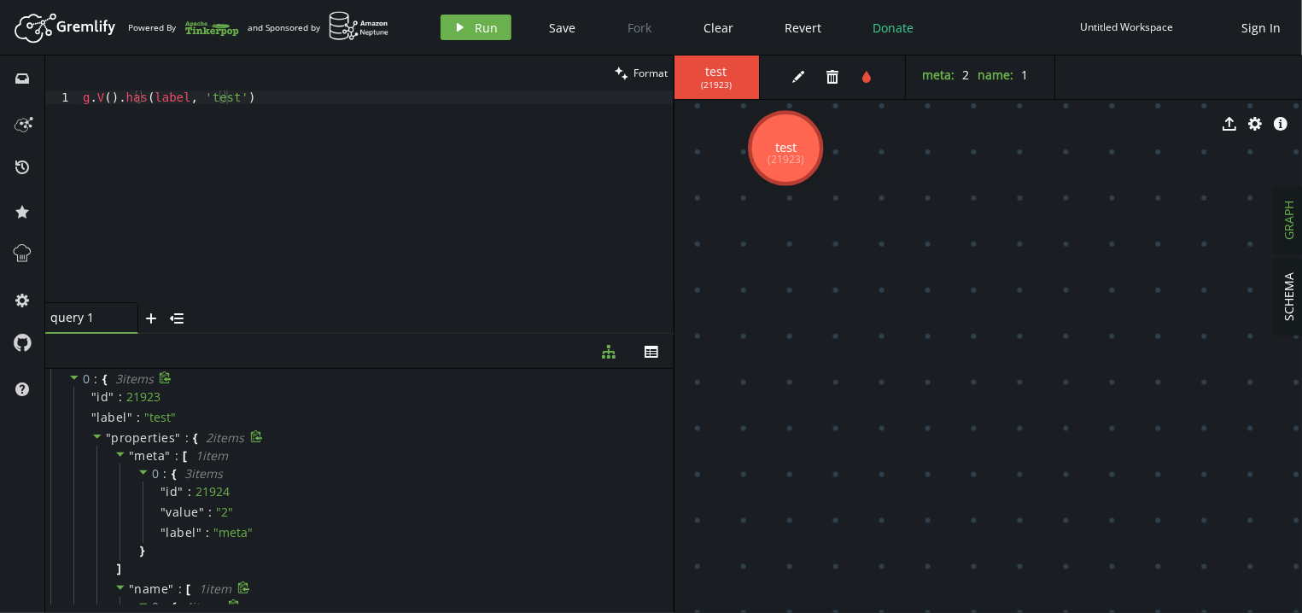
scroll to position [0, 0]
click at [244, 95] on div "g . V ( ) . has ( label , 'test' )" at bounding box center [376, 210] width 594 height 239
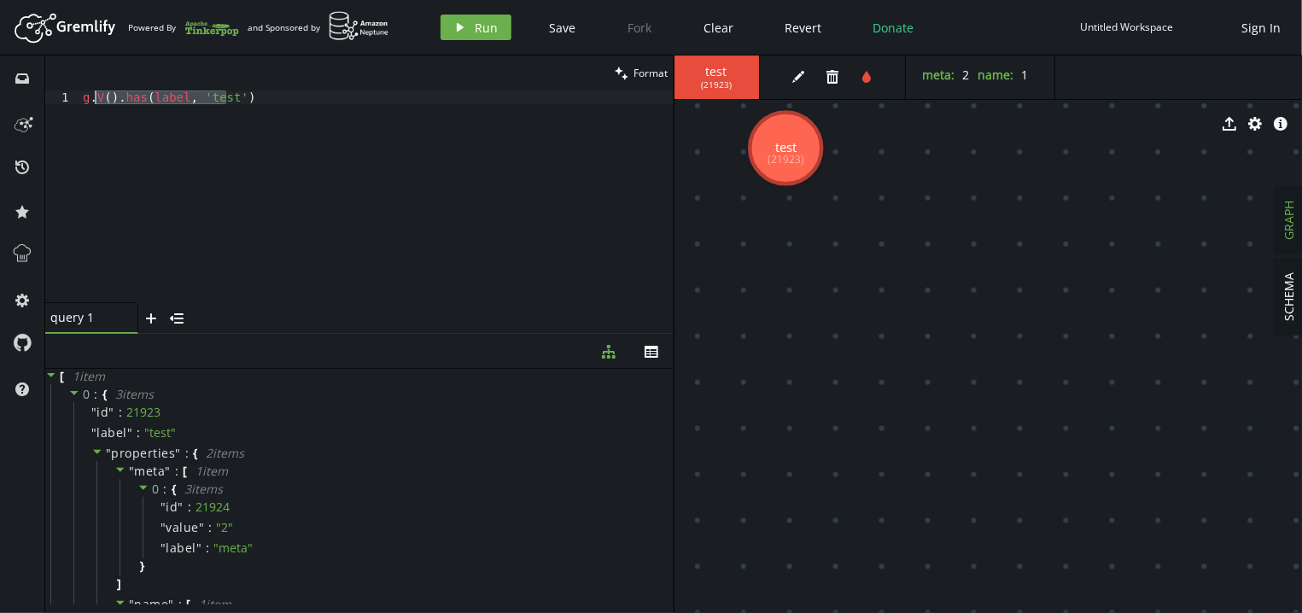
drag, startPoint x: 244, startPoint y: 95, endPoint x: 92, endPoint y: 97, distance: 152.0
click at [92, 97] on div "g . V ( ) . has ( label , 'test' )" at bounding box center [376, 210] width 594 height 239
click at [714, 85] on span "( 21923 )" at bounding box center [716, 84] width 31 height 11
copy span "21923"
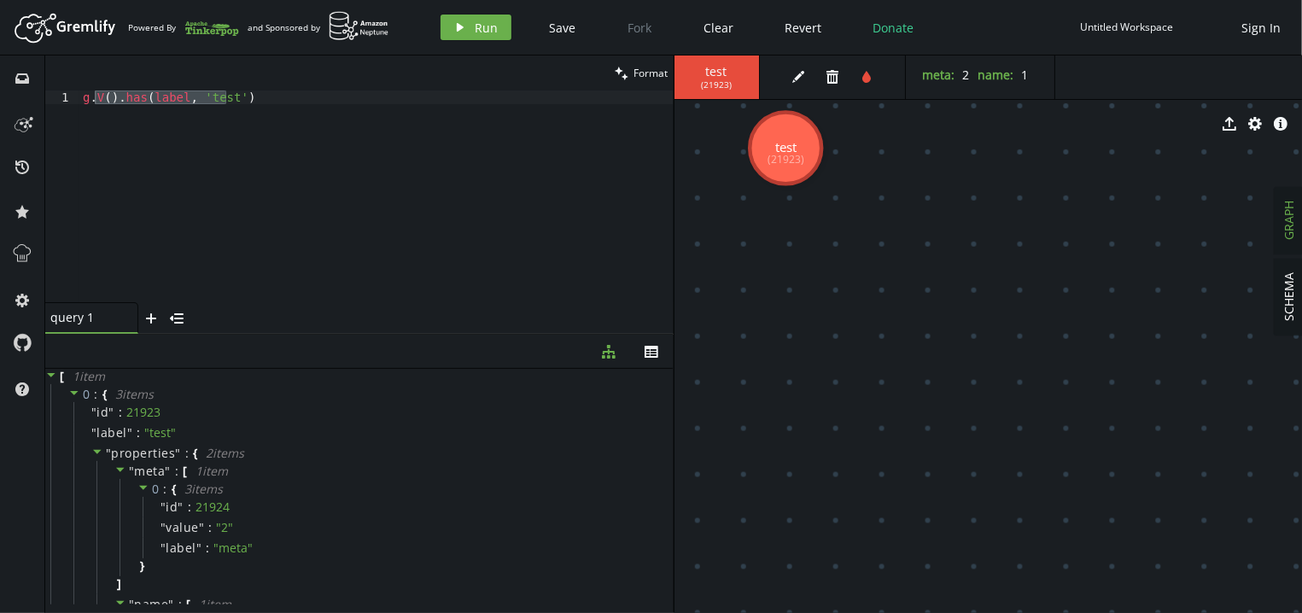
click at [344, 108] on div "g . V ( ) . has ( label , 'test' )" at bounding box center [376, 197] width 594 height 212
drag, startPoint x: 295, startPoint y: 103, endPoint x: 95, endPoint y: 98, distance: 199.9
click at [95, 98] on div "g . V ( ) . has ( label , 'test' )" at bounding box center [376, 210] width 594 height 239
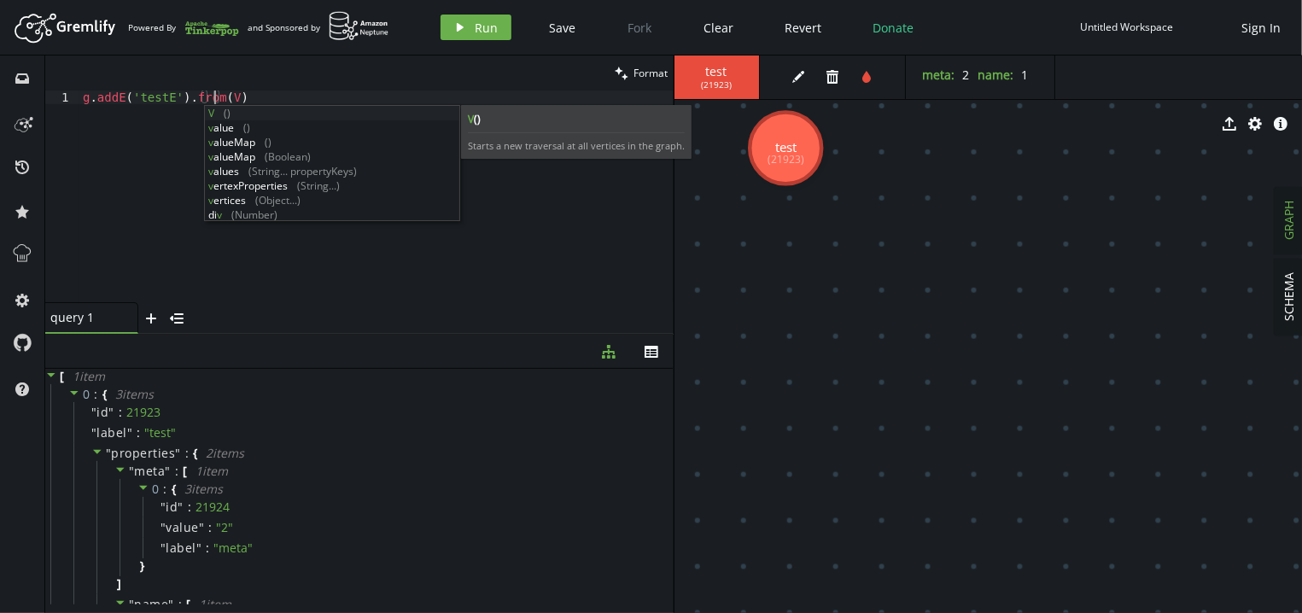
scroll to position [0, 137]
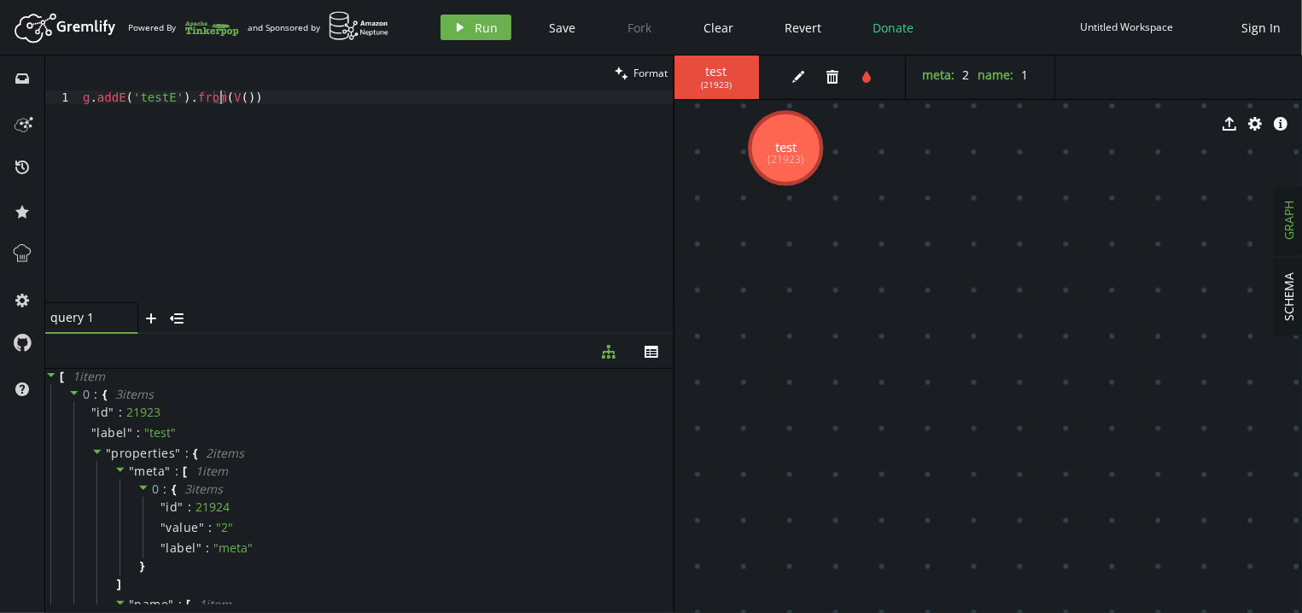
paste textarea "21923))"
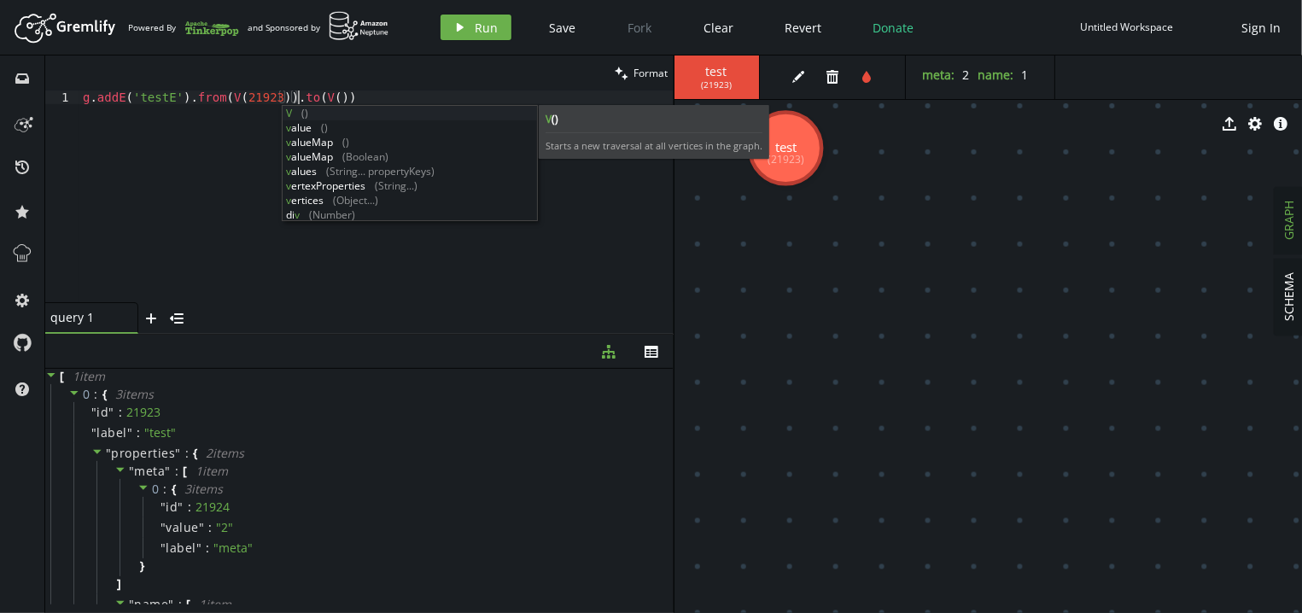
scroll to position [0, 214]
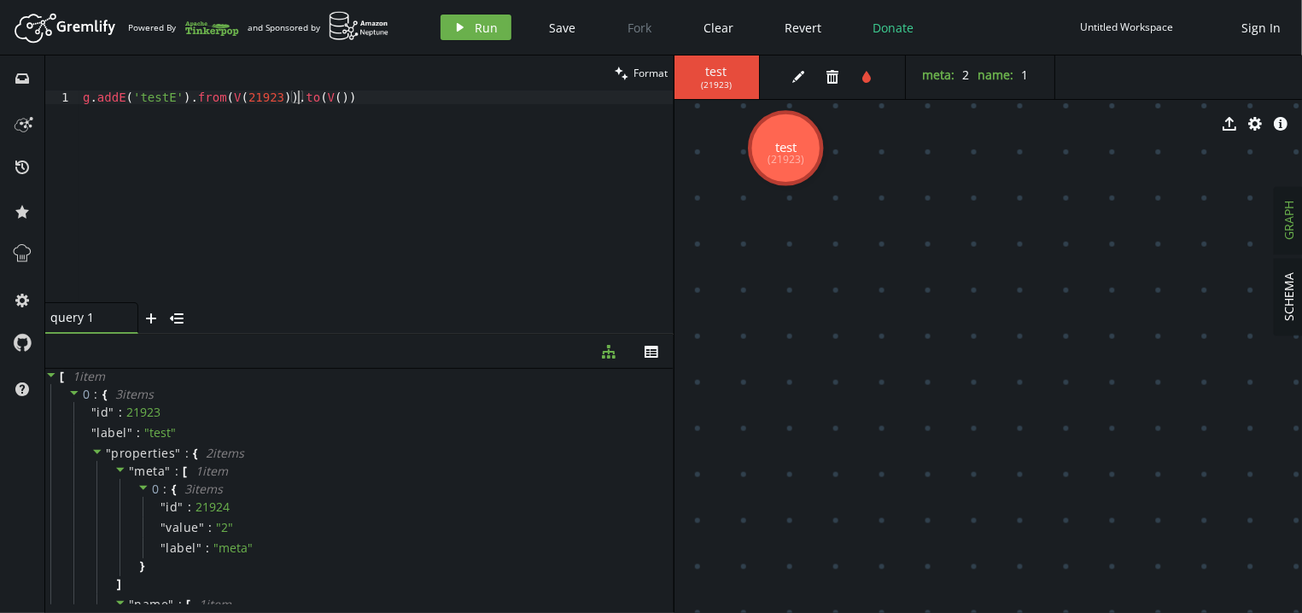
paste textarea "21923))"
click at [457, 16] on button "play Run" at bounding box center [476, 28] width 71 height 26
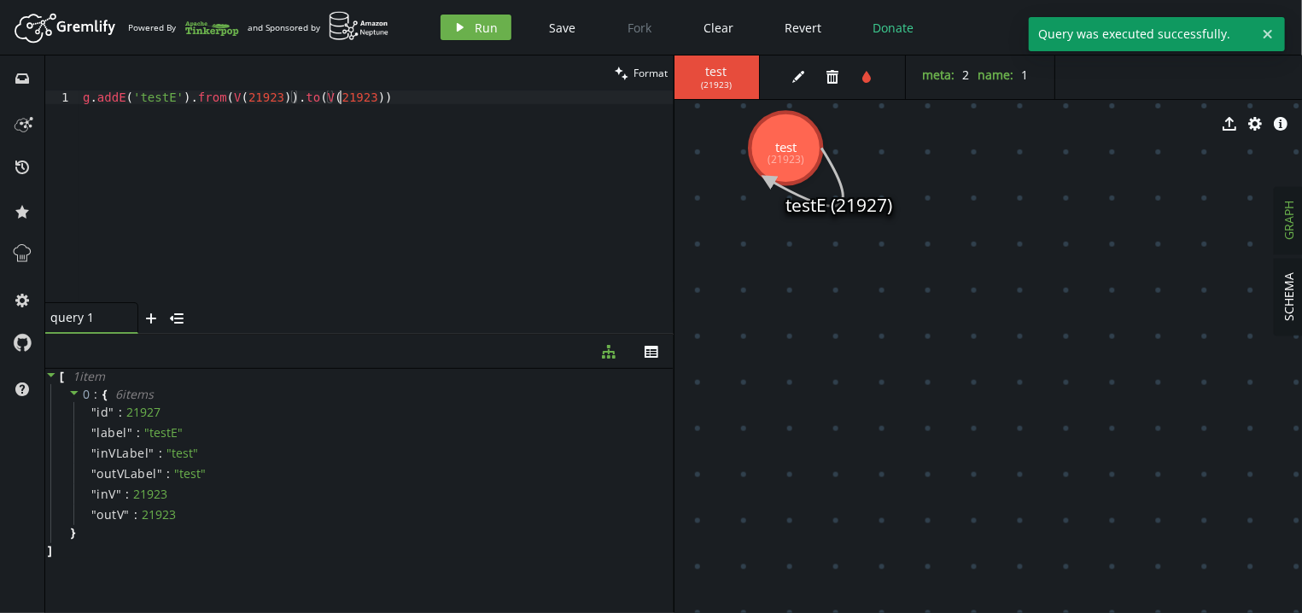
click at [395, 99] on div "g . addE ( 'testE' ) . from ( V ( 21923 )) . to ( V ( 21923 ))" at bounding box center [376, 210] width 594 height 239
click at [835, 190] on icon at bounding box center [805, 178] width 75 height 58
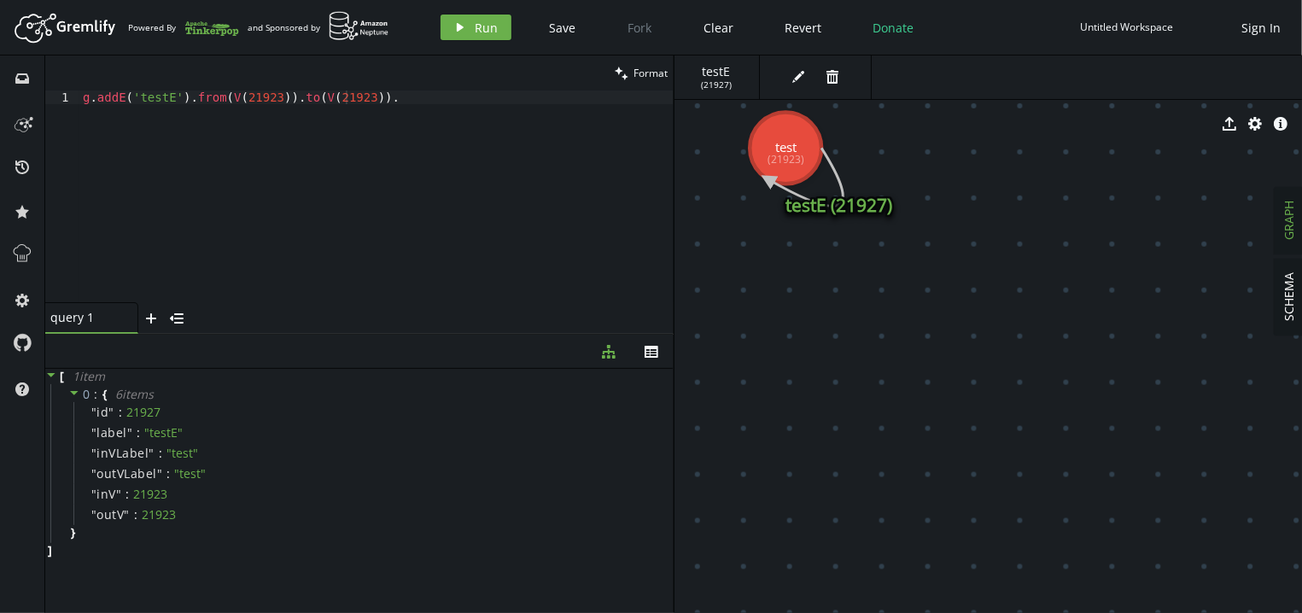
click at [714, 90] on span "( 21927 )" at bounding box center [716, 84] width 31 height 11
copy span "21927"
click at [108, 97] on div "g . addE ( 'testE' ) . from ( V ( 21923 )) . to ( V ( 21923 )) ." at bounding box center [376, 210] width 594 height 239
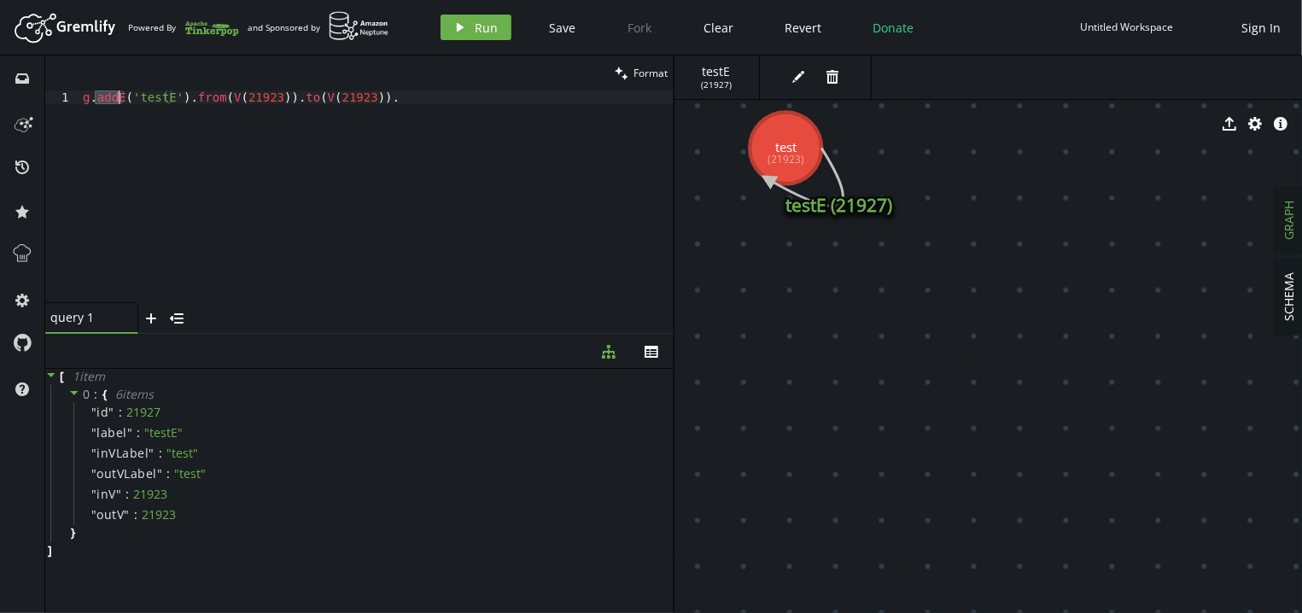
scroll to position [0, 17]
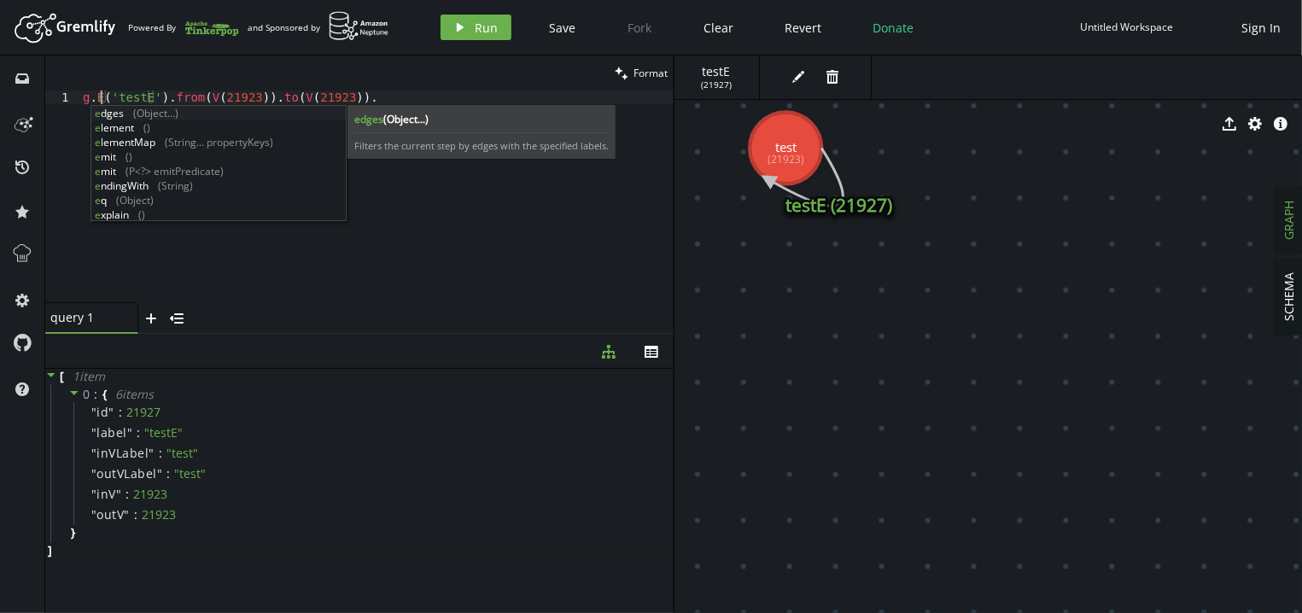
click at [131, 98] on div "g . E ( 'testE' ) . from ( V ( 21923 )) . to ( V ( 21923 )) ." at bounding box center [376, 210] width 594 height 239
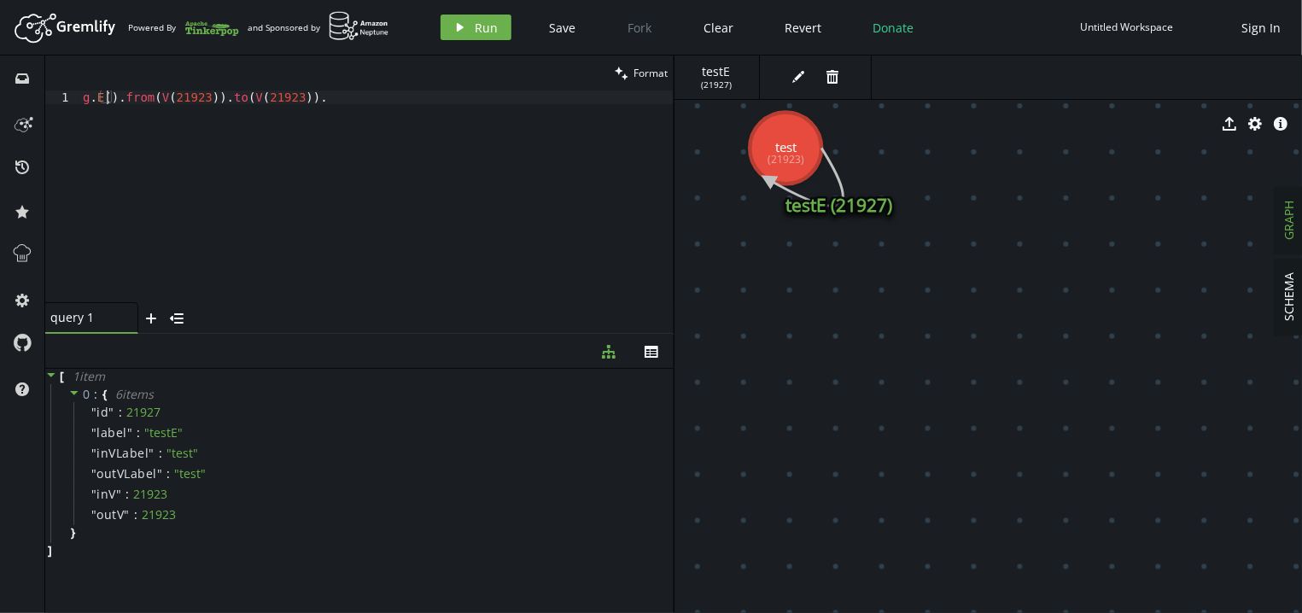
paste textarea "21927"
click at [156, 99] on div "g . E ( 21927 ) . from ( V ( 21923 )) . to ( V ( 21923 )) ." at bounding box center [376, 210] width 594 height 239
drag, startPoint x: 156, startPoint y: 99, endPoint x: 341, endPoint y: 96, distance: 184.5
click at [341, 96] on div "g . E ( 21927 ) . from ( V ( 21923 )) . to ( V ( 21923 )) ." at bounding box center [376, 210] width 594 height 239
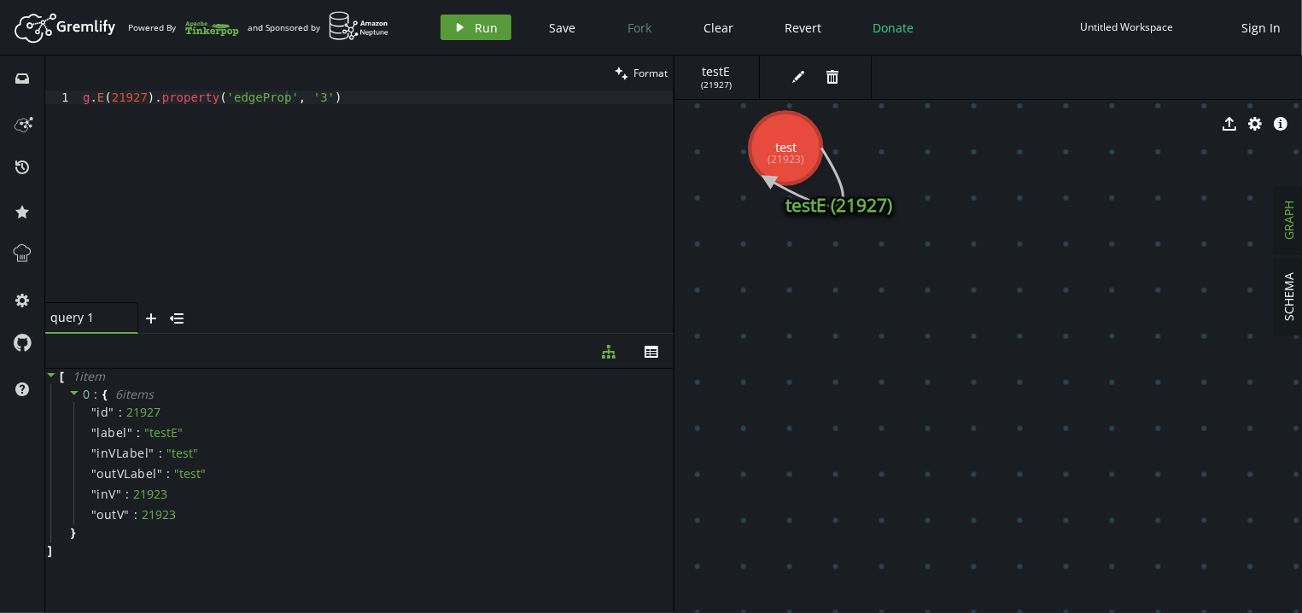
click at [457, 33] on icon "play" at bounding box center [460, 27] width 14 height 14
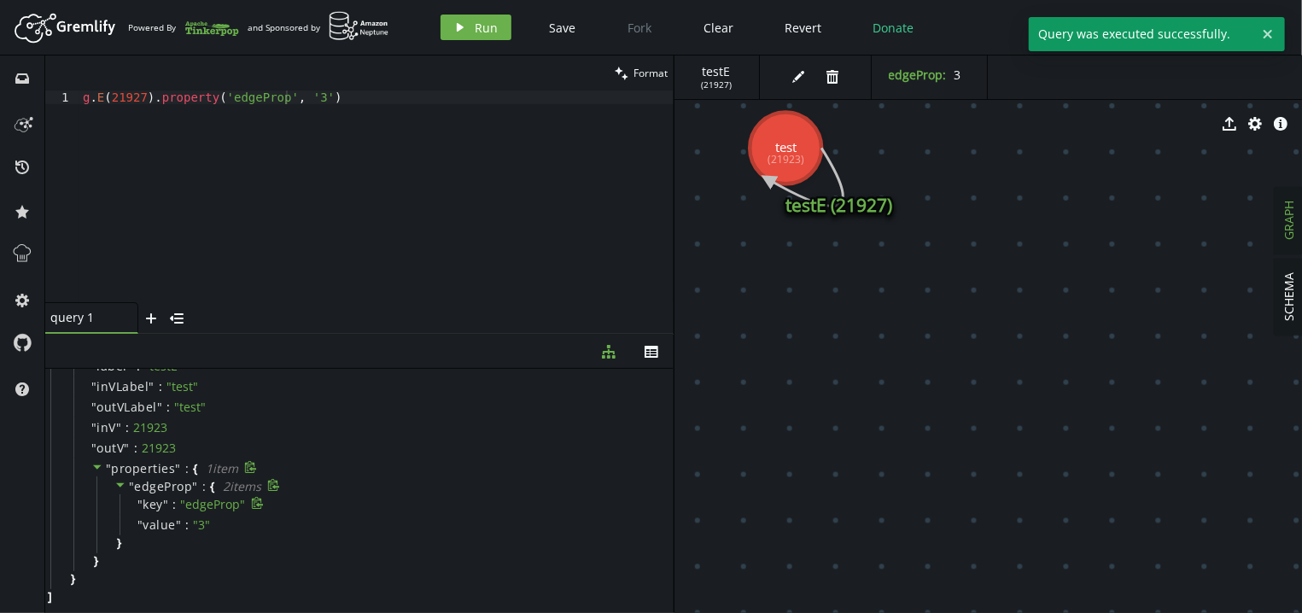
scroll to position [0, 0]
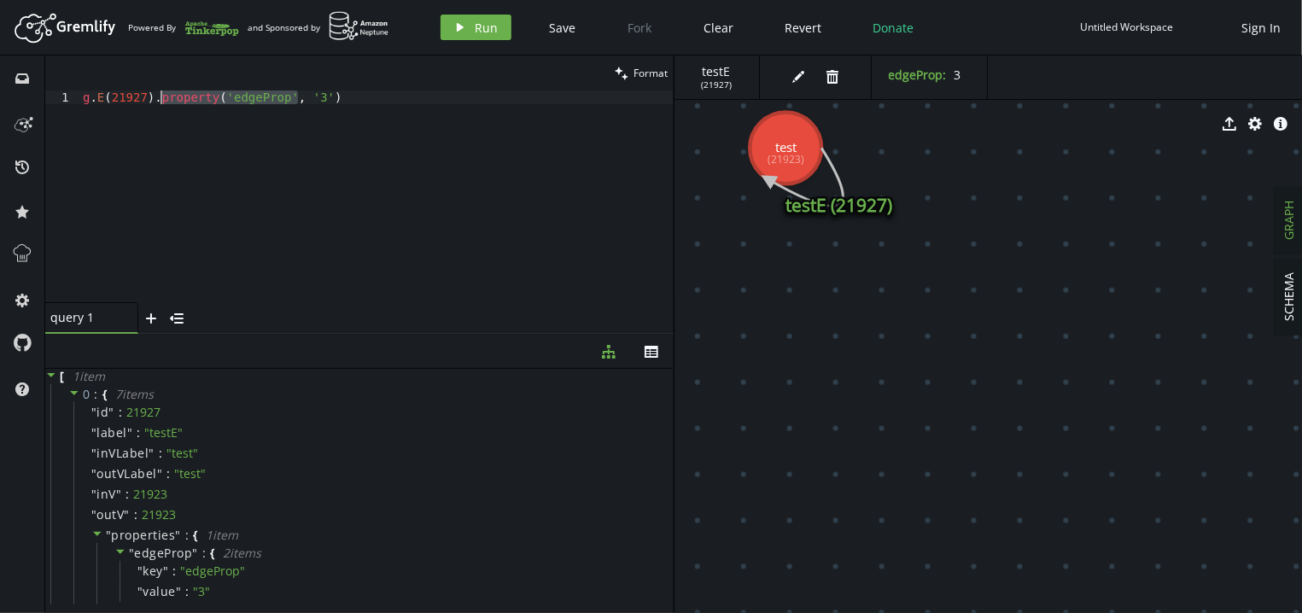
drag, startPoint x: 336, startPoint y: 98, endPoint x: 147, endPoint y: 97, distance: 189.6
click at [147, 97] on div "g . E ( 21927 ) . property ( 'edgeProp' , '3' )" at bounding box center [376, 210] width 594 height 239
click at [474, 21] on button "play Run" at bounding box center [476, 28] width 71 height 26
click at [96, 97] on div "g . E ( 21927 )" at bounding box center [376, 210] width 594 height 239
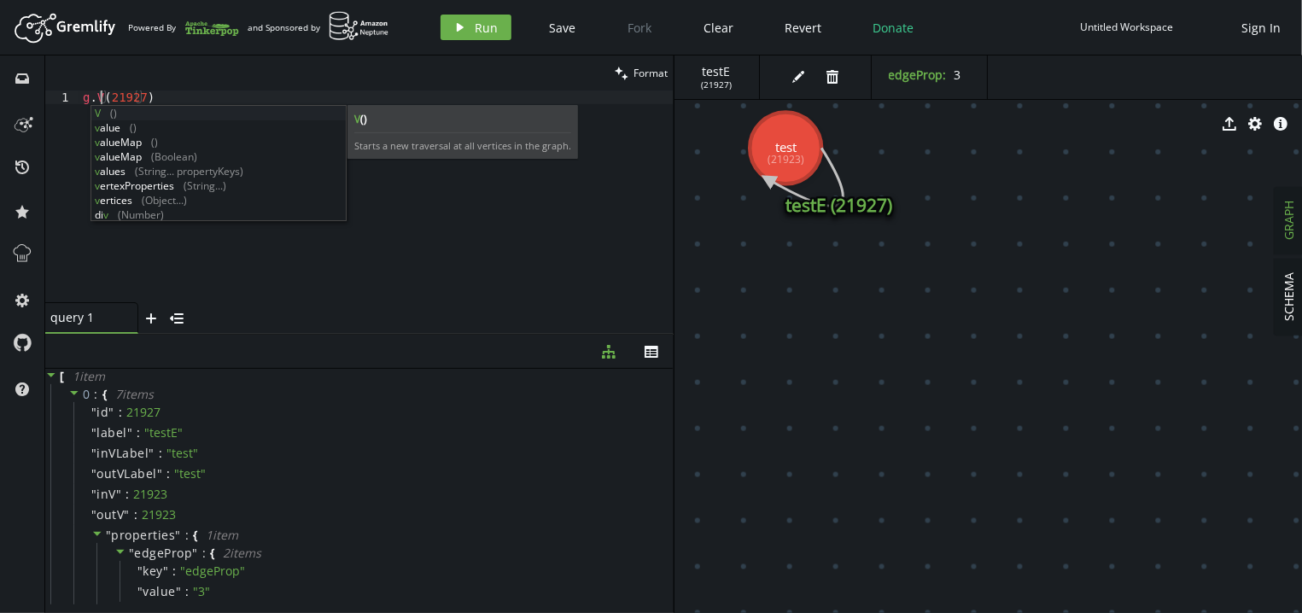
click at [114, 97] on div "g . V ( 21927 )" at bounding box center [376, 210] width 594 height 239
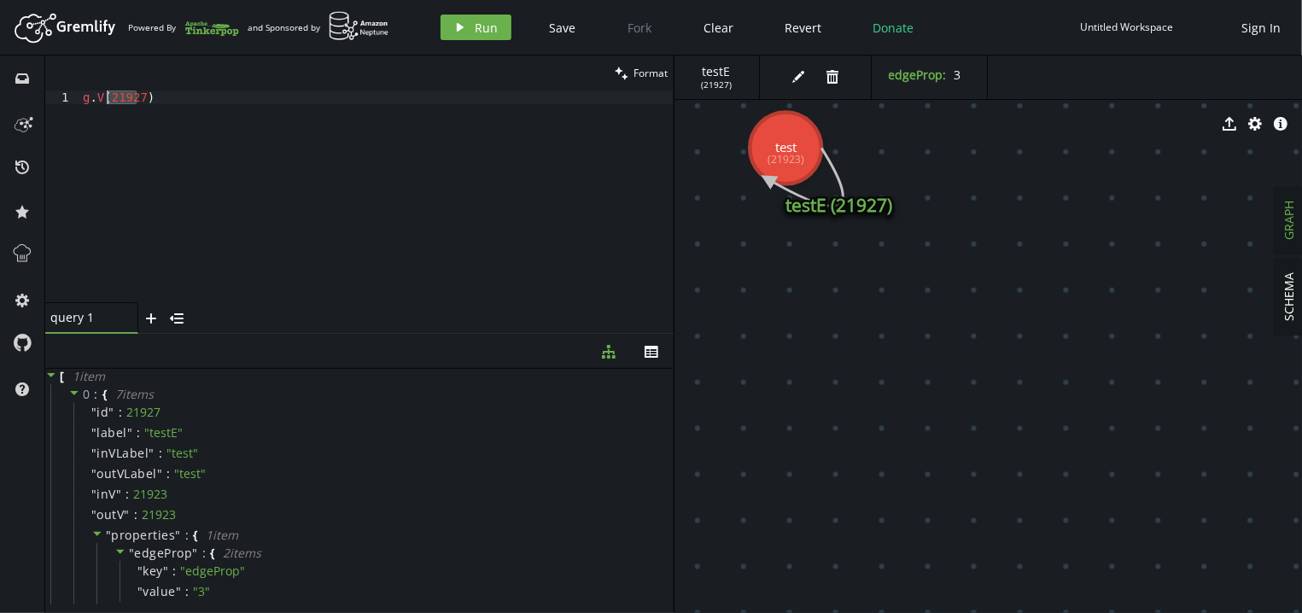
click at [114, 97] on div "g . V ( 21927 )" at bounding box center [376, 210] width 594 height 239
type textarea "g.V()"
click at [484, 26] on span "Run" at bounding box center [487, 28] width 23 height 16
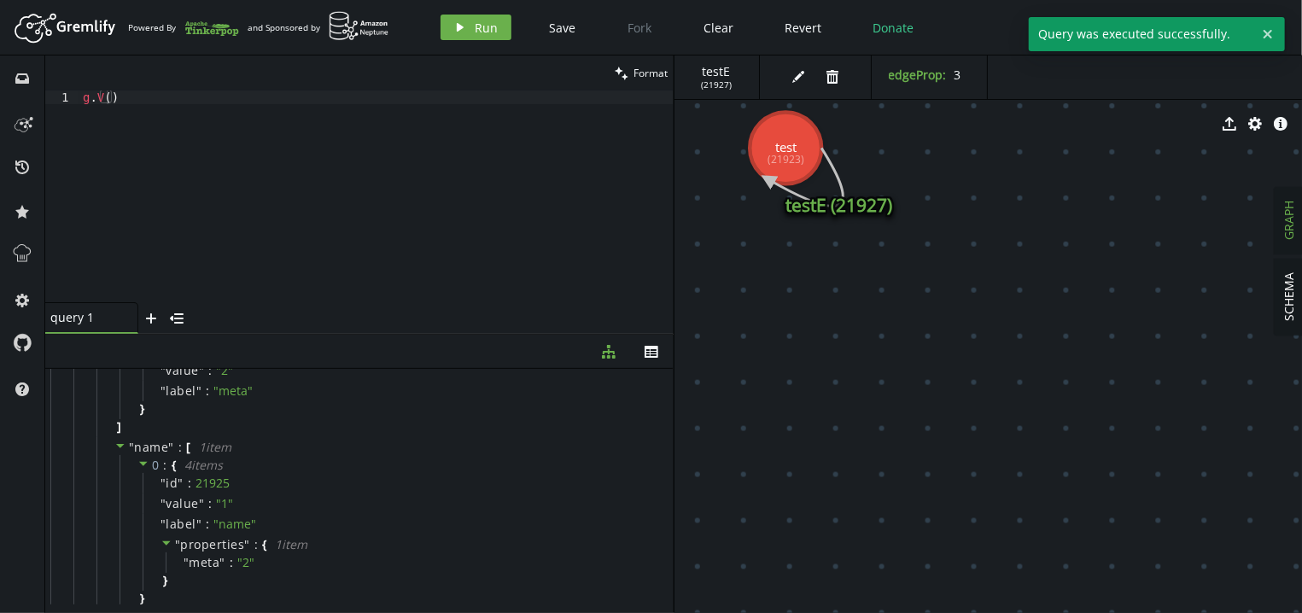
scroll to position [195, 0]
